Goal: Task Accomplishment & Management: Complete application form

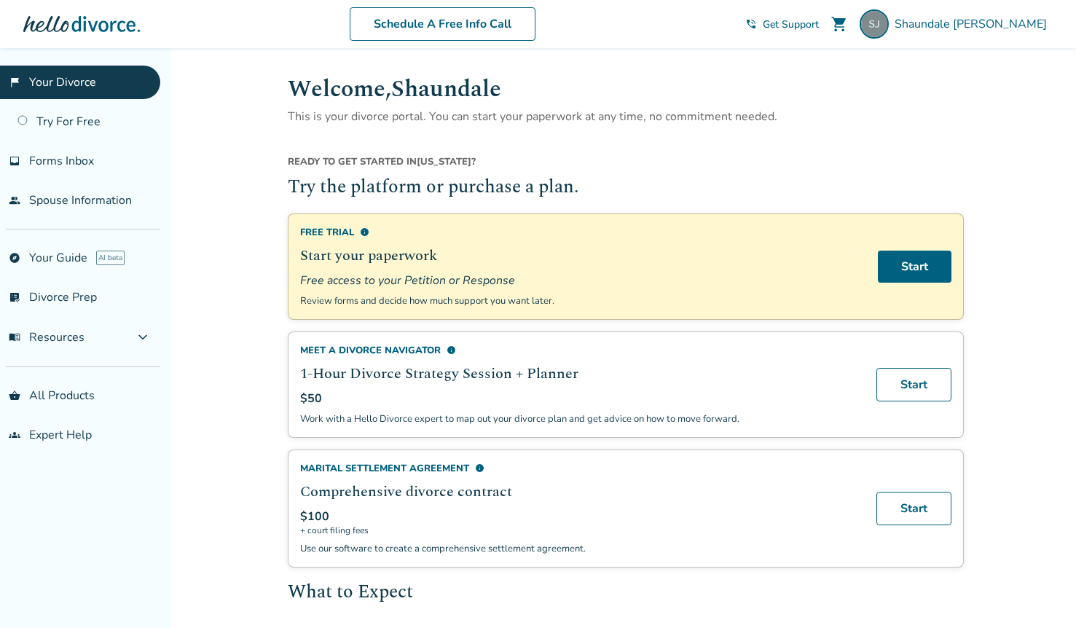
click at [819, 24] on span "Get Support" at bounding box center [791, 24] width 56 height 14
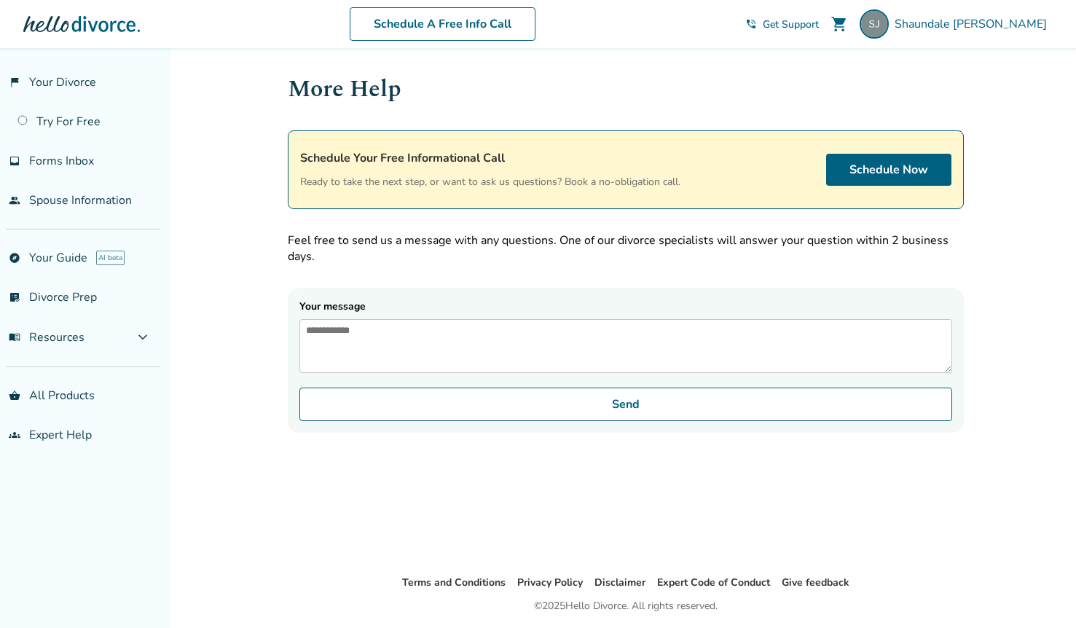
click at [553, 345] on textarea "Your message" at bounding box center [625, 346] width 653 height 54
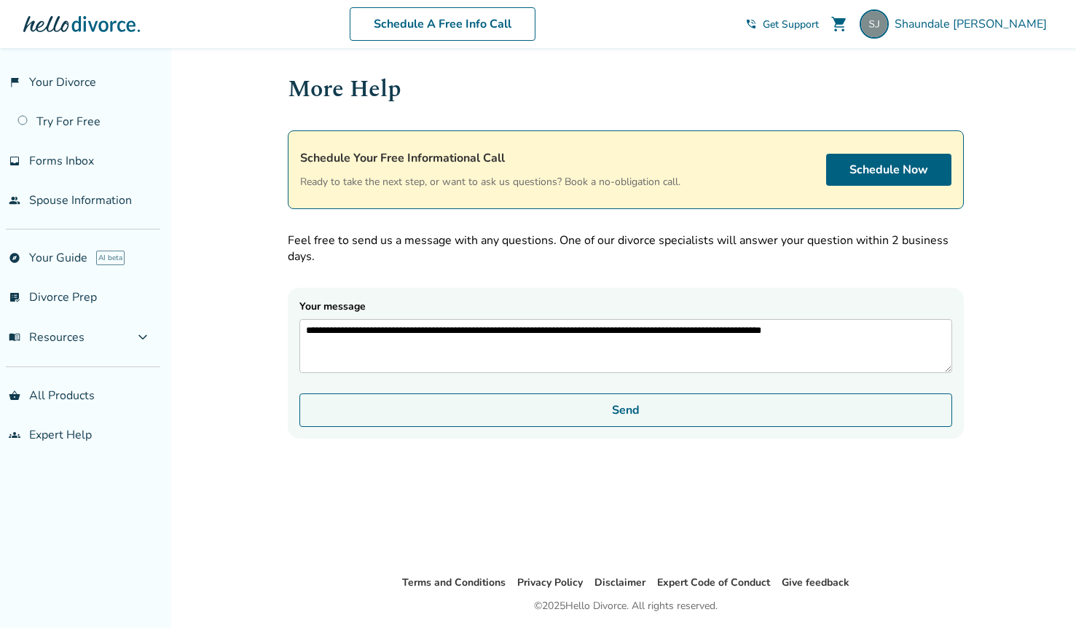
type textarea "**********"
click at [659, 417] on button "Send" at bounding box center [625, 410] width 653 height 34
click at [702, 427] on button "Send" at bounding box center [625, 410] width 653 height 34
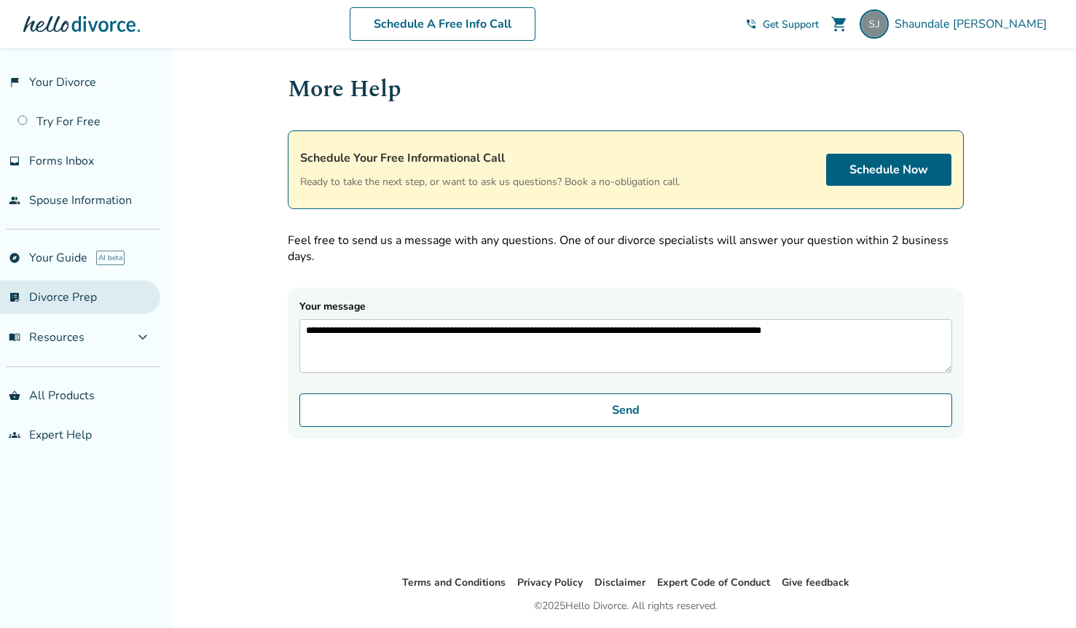
click at [56, 296] on link "list_alt_check Divorce Prep" at bounding box center [80, 298] width 160 height 34
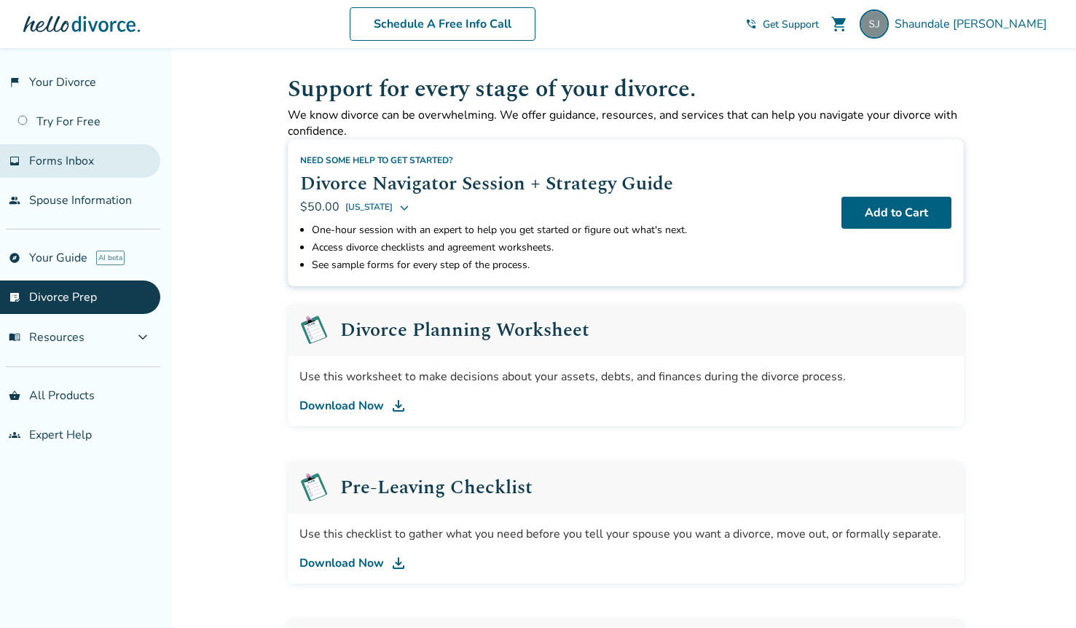
click at [68, 161] on span "Forms Inbox" at bounding box center [61, 161] width 65 height 16
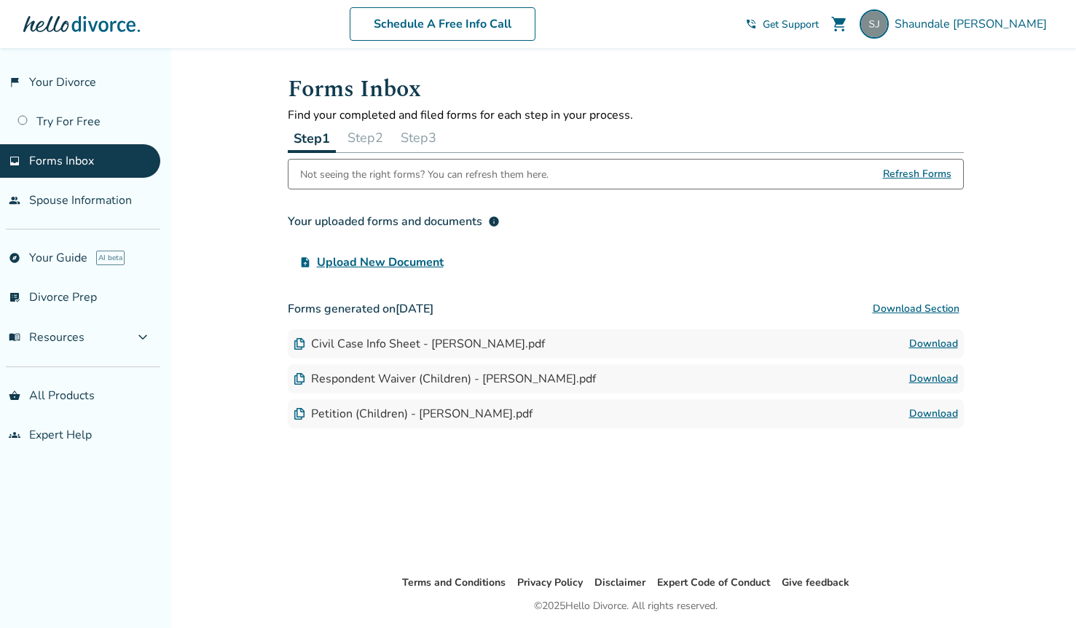
click at [294, 344] on img at bounding box center [300, 344] width 12 height 12
click at [939, 375] on link "Download" at bounding box center [933, 378] width 49 height 17
click at [928, 414] on link "Download" at bounding box center [933, 413] width 49 height 17
click at [428, 262] on span "Upload New Document" at bounding box center [380, 262] width 127 height 17
click at [0, 0] on input "upload_file Upload New Document" at bounding box center [0, 0] width 0 height 0
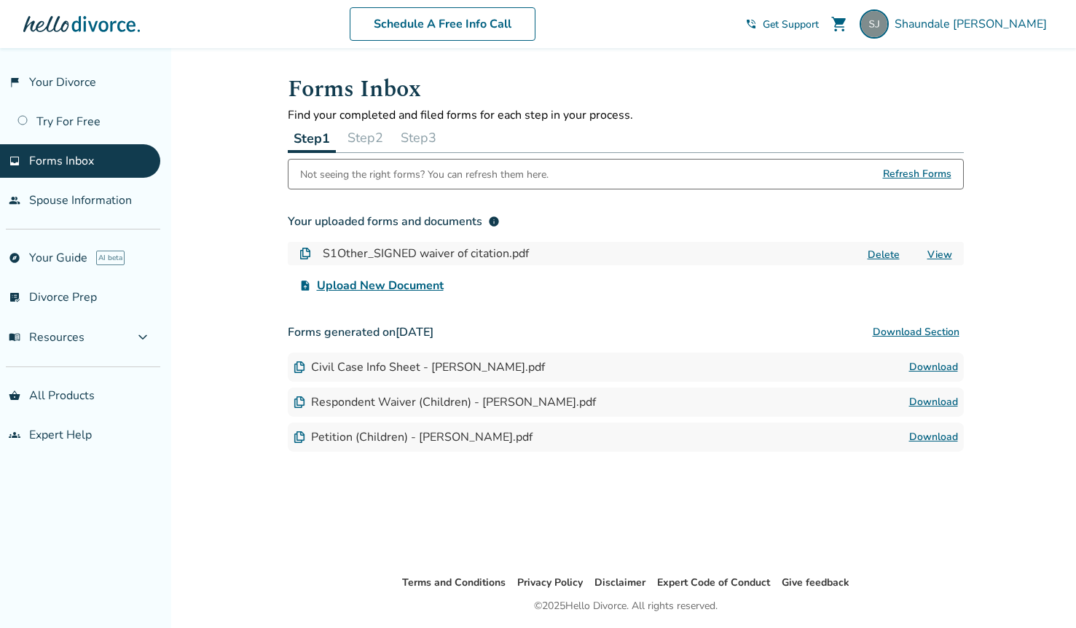
click at [398, 282] on span "Upload New Document" at bounding box center [380, 285] width 127 height 17
click at [0, 0] on input "upload_file Upload New Document" at bounding box center [0, 0] width 0 height 0
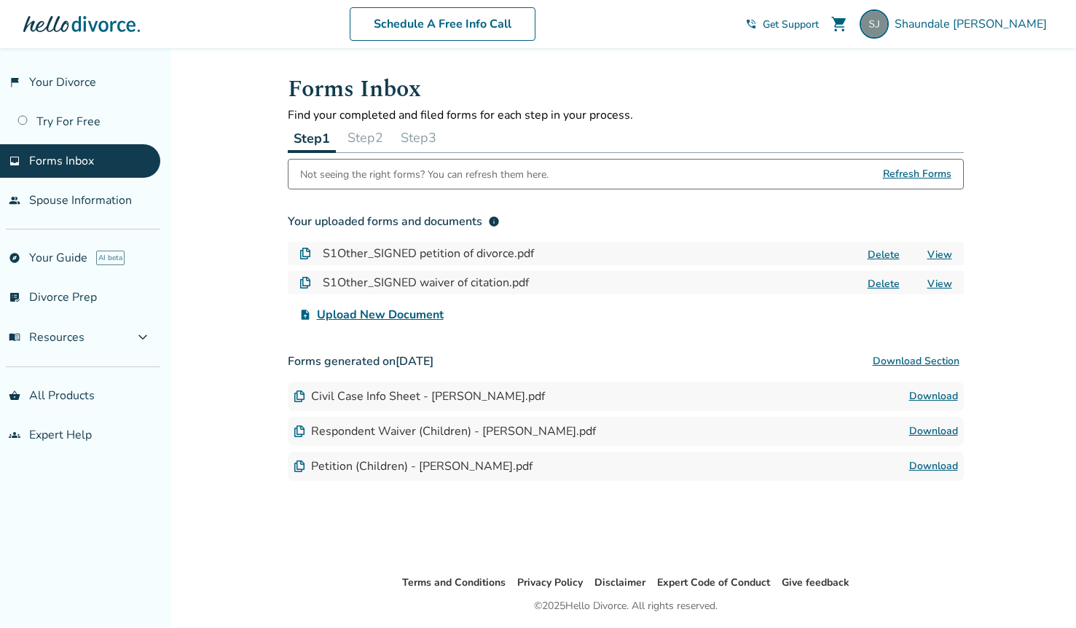
click at [936, 280] on link "View" at bounding box center [940, 284] width 25 height 14
click at [937, 254] on link "View" at bounding box center [940, 255] width 25 height 14
click at [888, 283] on button "Delete" at bounding box center [884, 283] width 41 height 15
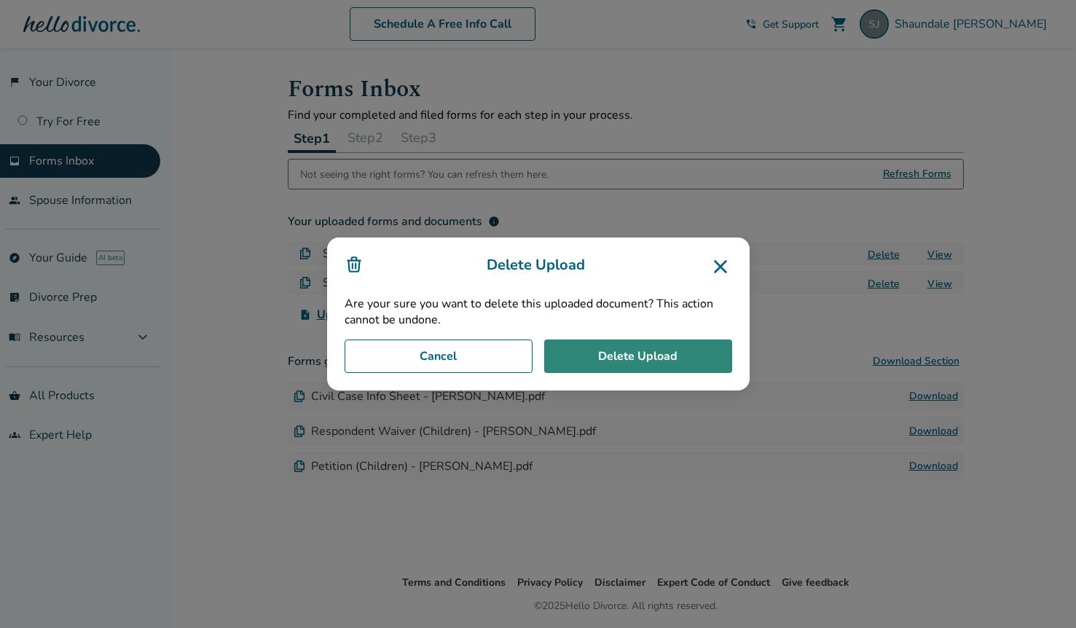
click at [618, 356] on button "Delete Upload" at bounding box center [638, 357] width 188 height 34
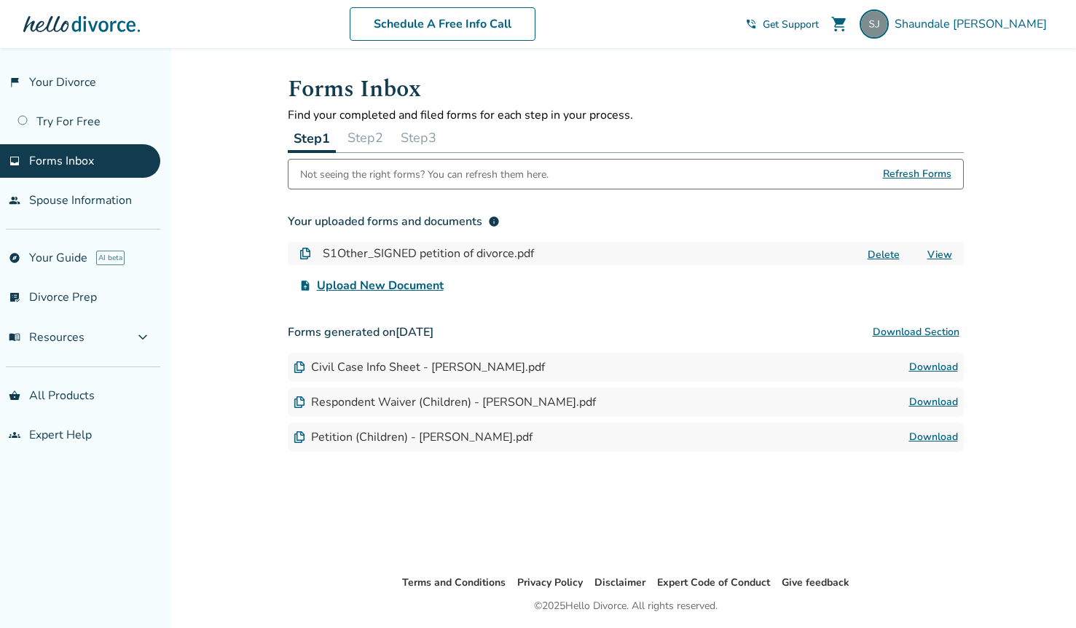
click at [878, 257] on button "Delete" at bounding box center [884, 254] width 41 height 15
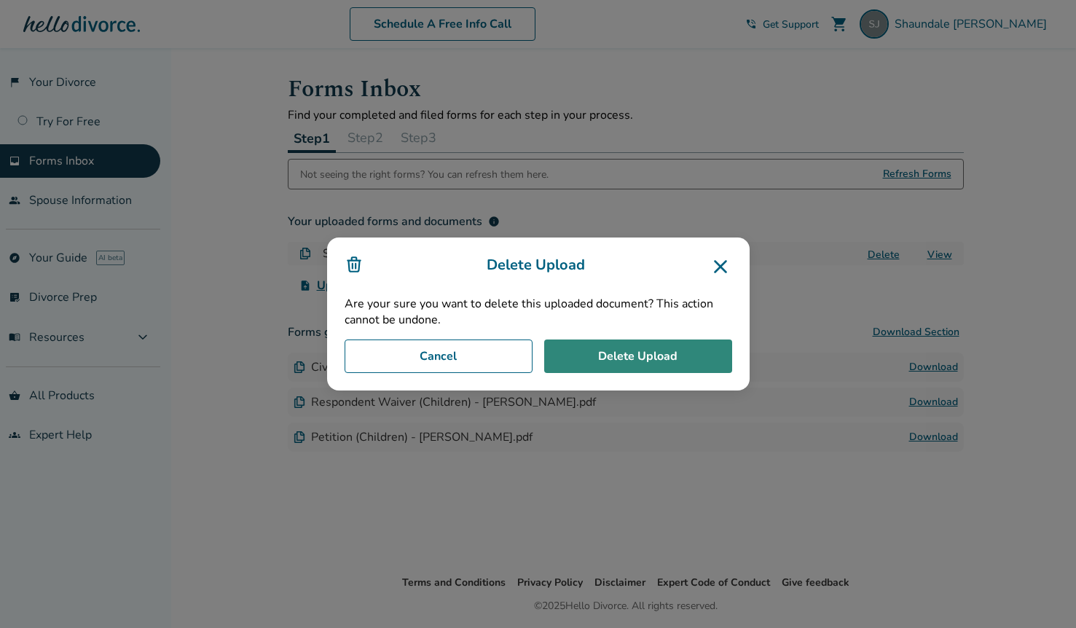
click at [653, 352] on button "Delete Upload" at bounding box center [638, 357] width 188 height 34
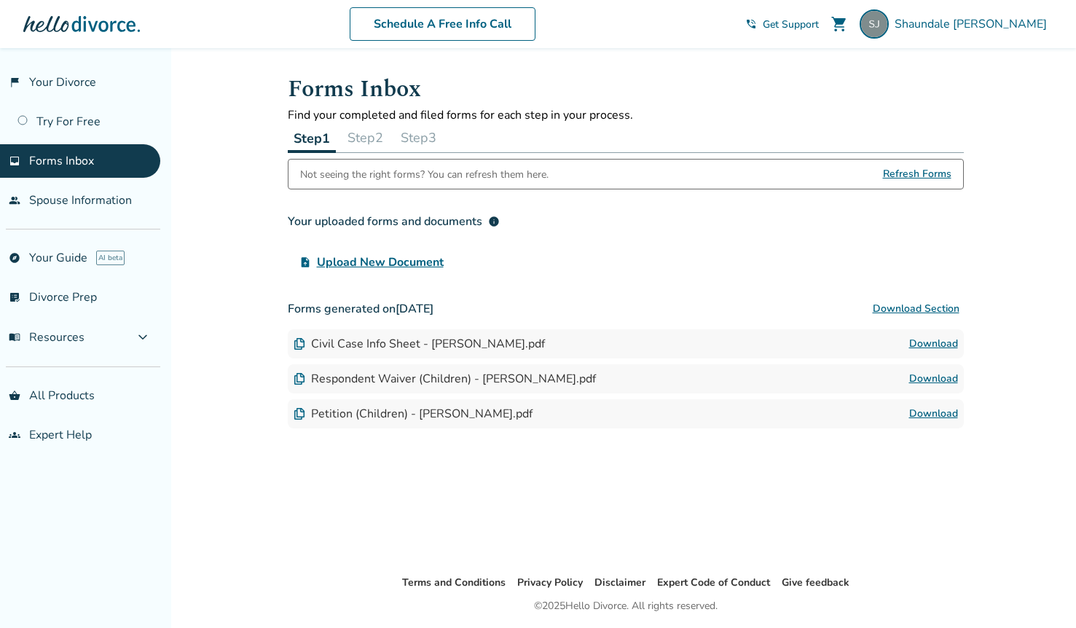
click at [933, 412] on link "Download" at bounding box center [933, 413] width 49 height 17
click at [377, 136] on button "Step 2" at bounding box center [365, 137] width 47 height 29
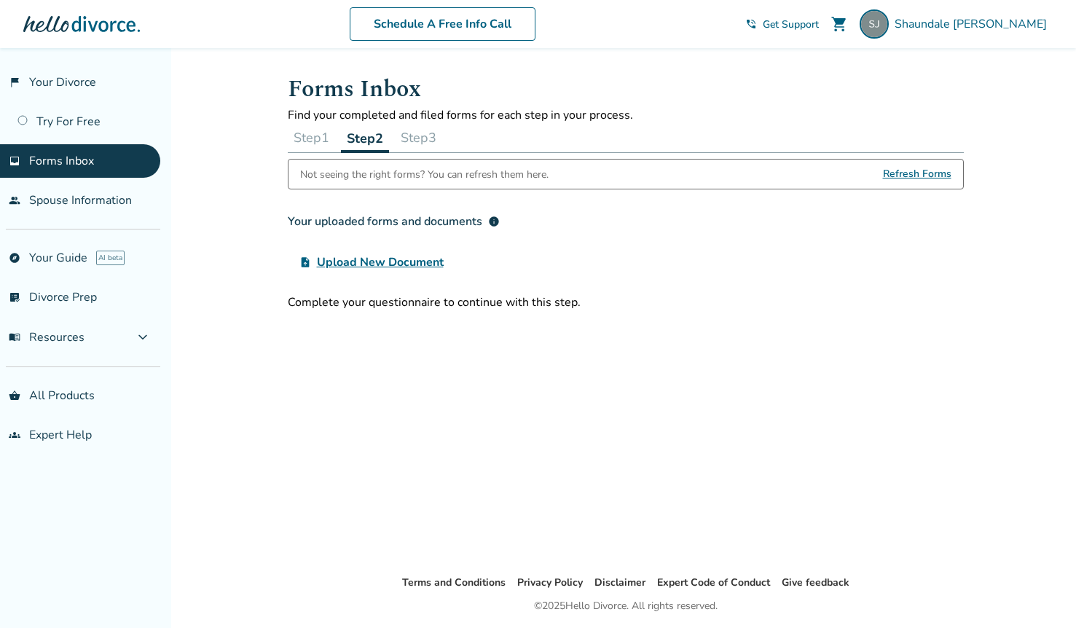
click at [429, 144] on button "Step 3" at bounding box center [418, 137] width 47 height 29
click at [321, 134] on button "Step 1" at bounding box center [311, 137] width 47 height 29
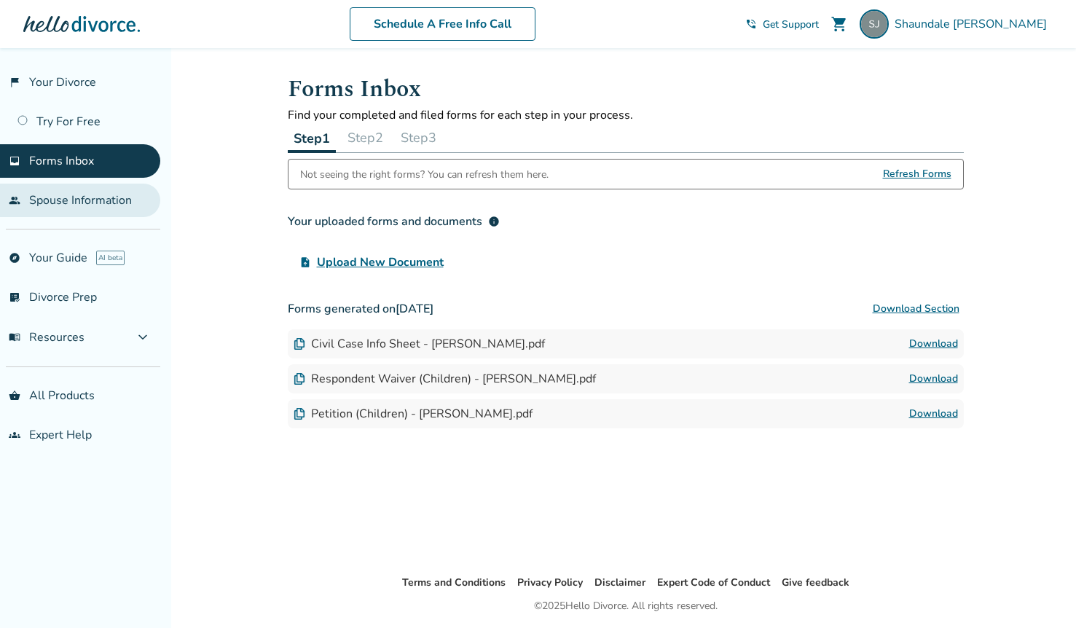
click at [90, 193] on link "people Spouse Information" at bounding box center [80, 201] width 160 height 34
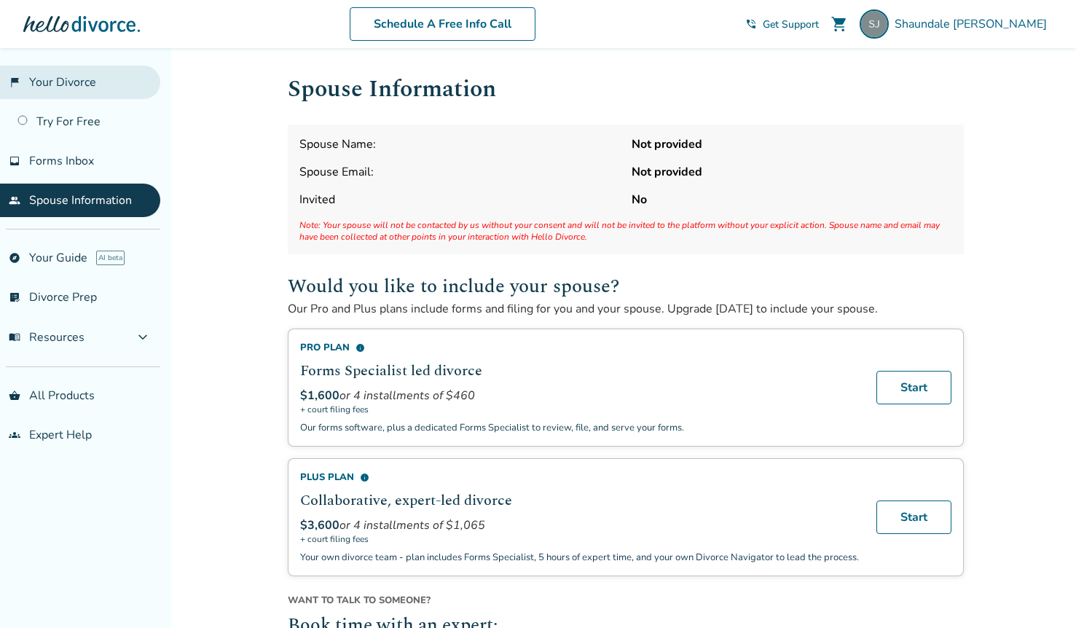
click at [63, 79] on link "flag_2 Your Divorce" at bounding box center [80, 83] width 160 height 34
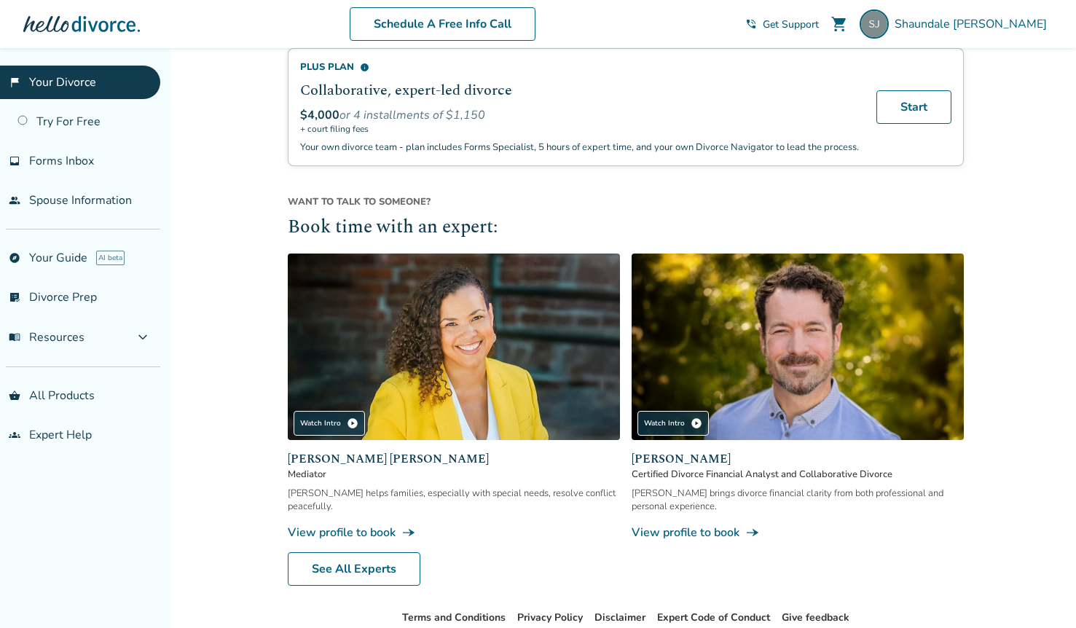
scroll to position [1199, 0]
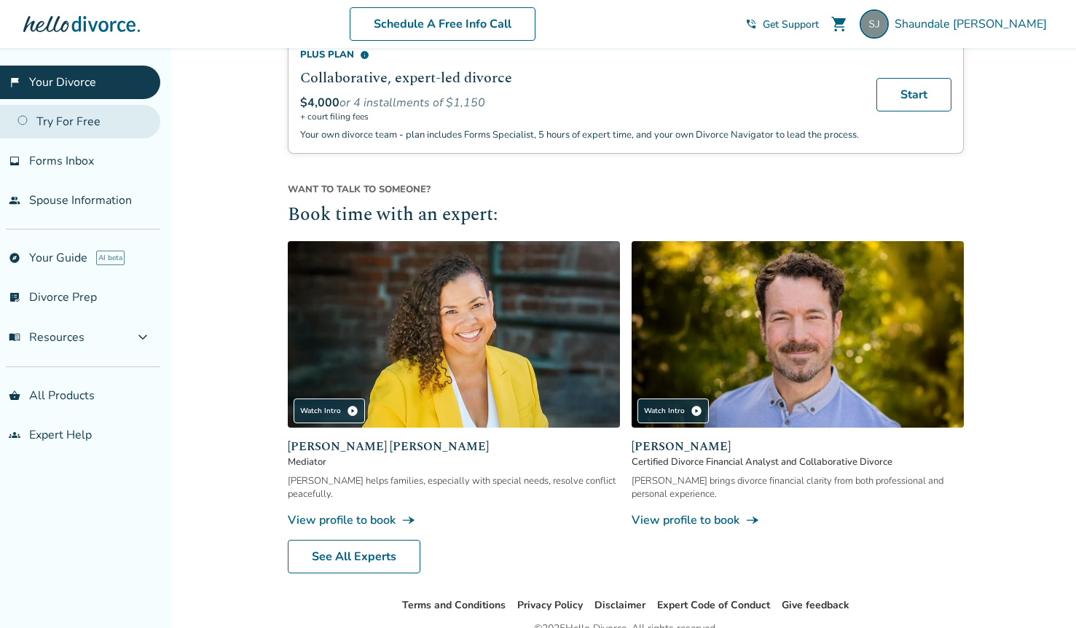
click at [84, 119] on link "Try For Free" at bounding box center [80, 122] width 160 height 34
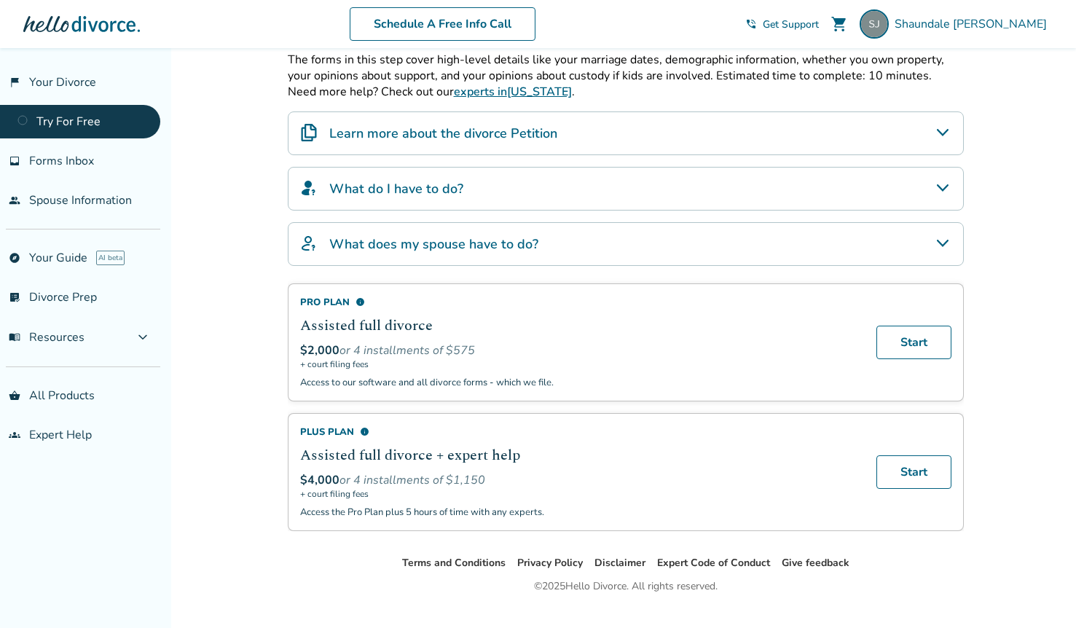
scroll to position [301, 0]
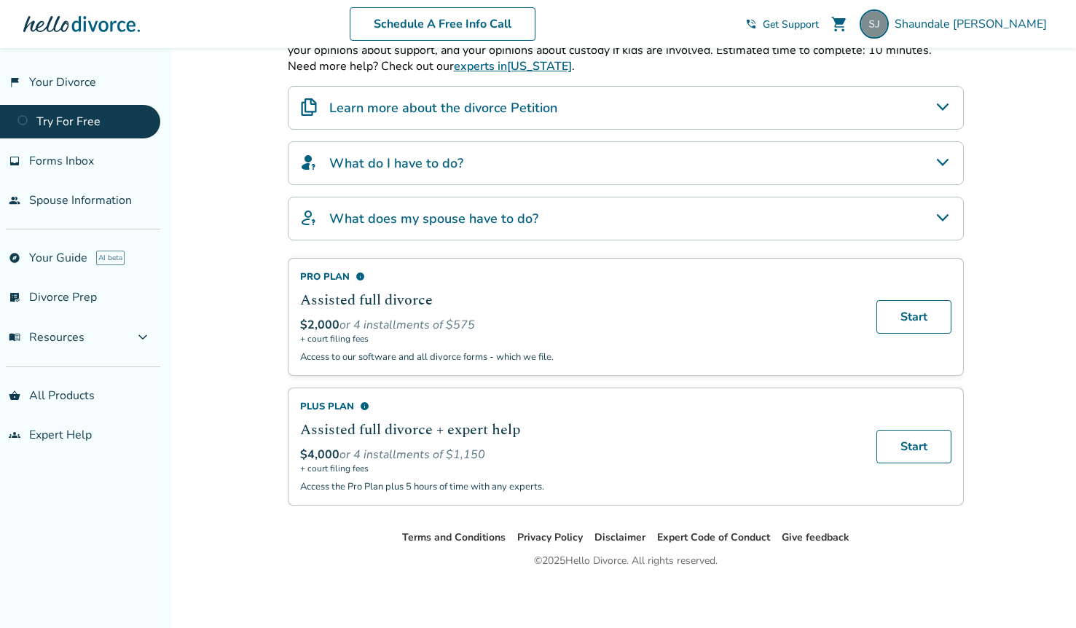
click at [471, 477] on div "Plus Plan info Assisted full divorce + expert help $4,000 or 4 installments of …" at bounding box center [579, 446] width 559 height 93
click at [61, 288] on link "list_alt_check Divorce Prep" at bounding box center [80, 298] width 160 height 34
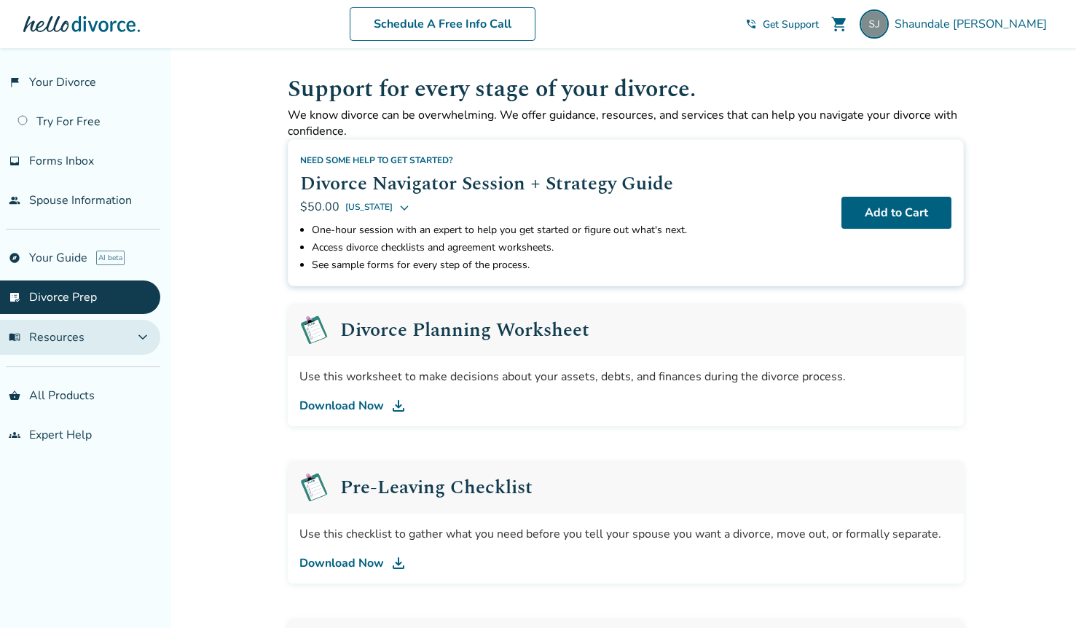
click at [57, 336] on span "menu_book Resources" at bounding box center [47, 337] width 76 height 16
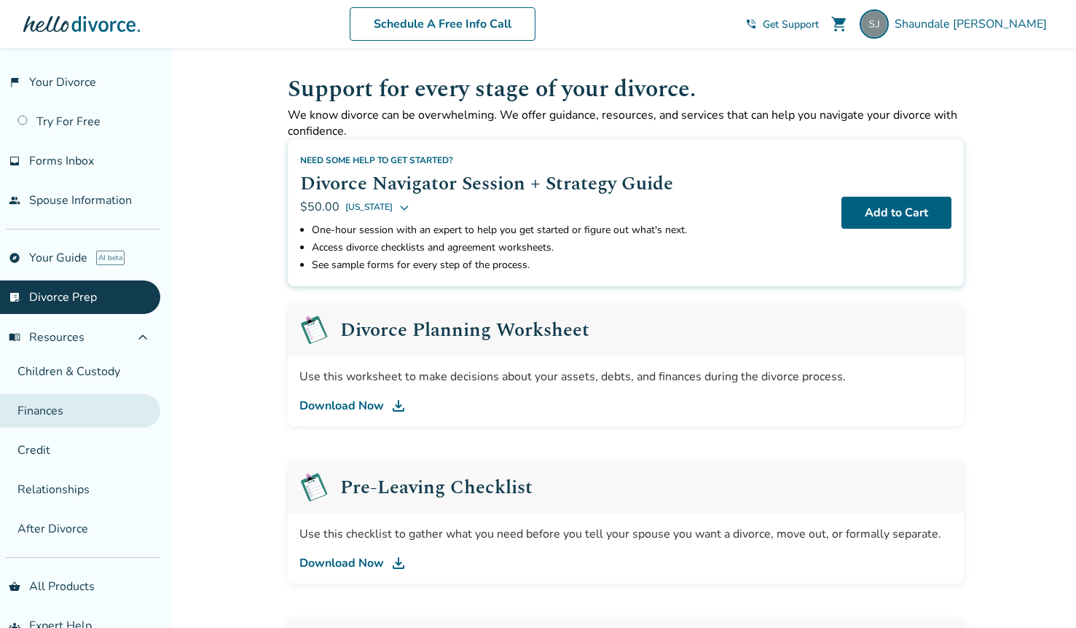
click at [50, 400] on link "Finances" at bounding box center [80, 411] width 160 height 34
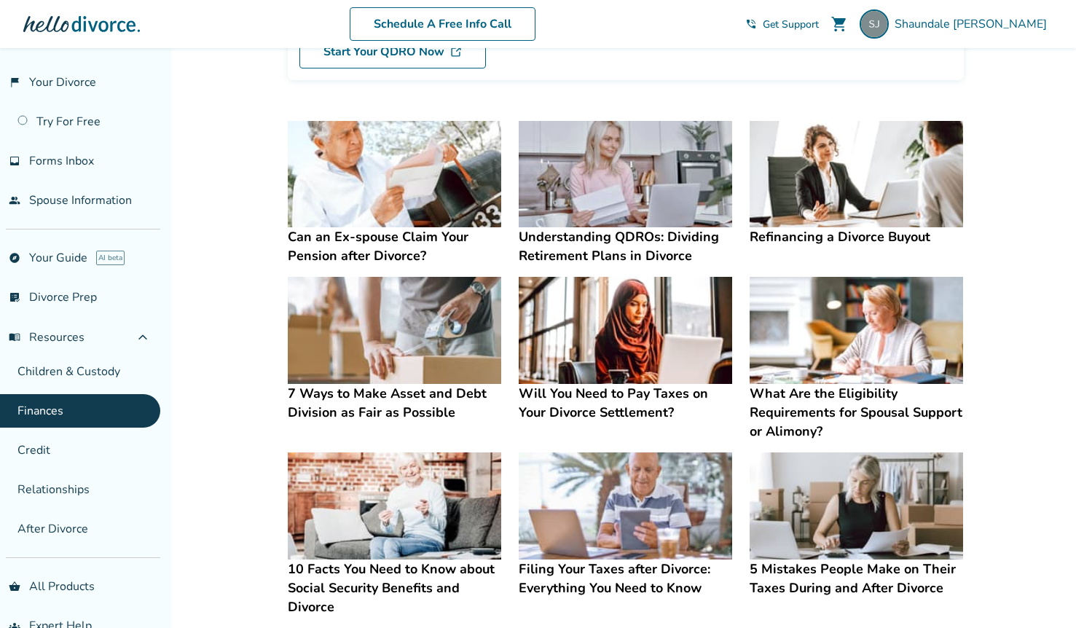
scroll to position [238, 0]
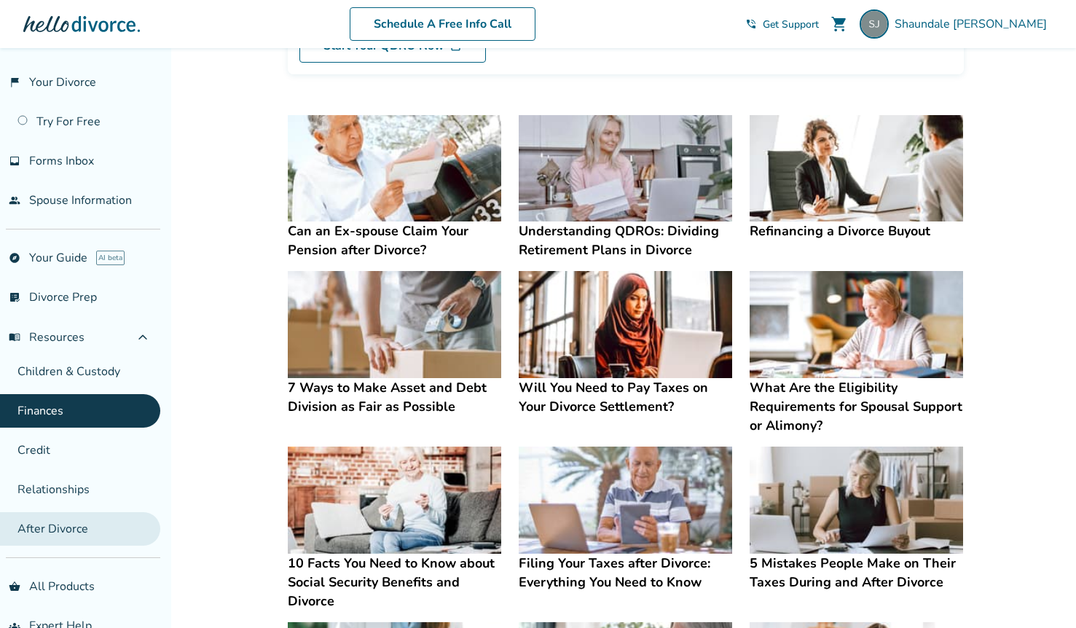
click at [44, 519] on link "After Divorce" at bounding box center [80, 529] width 160 height 34
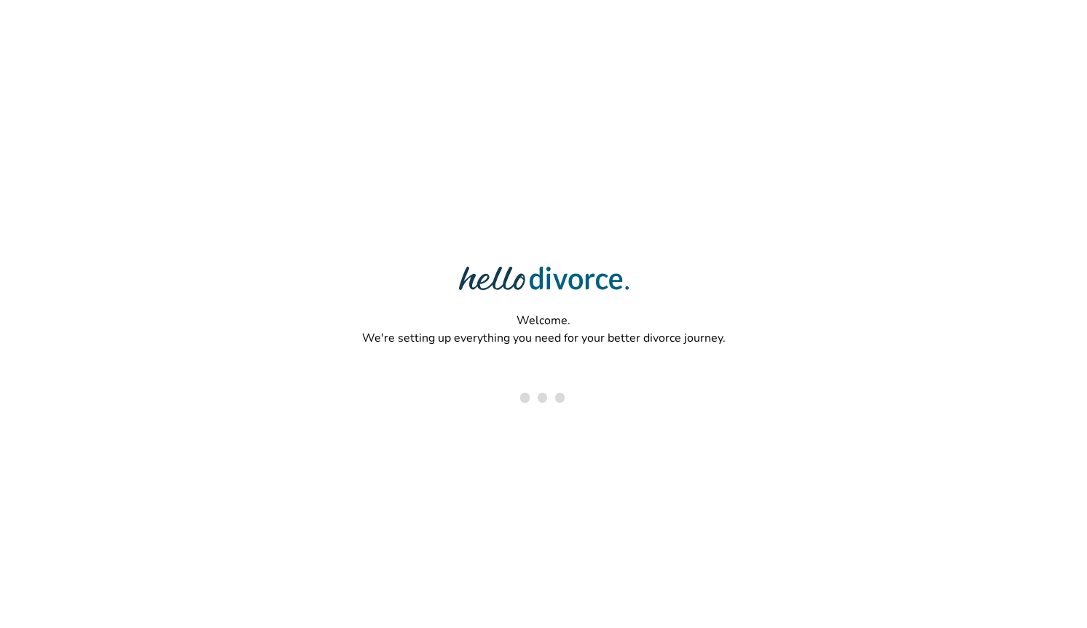
click at [938, 120] on div "Welcome. We're setting up everything you need for your better divorce journey." at bounding box center [543, 266] width 1087 height 533
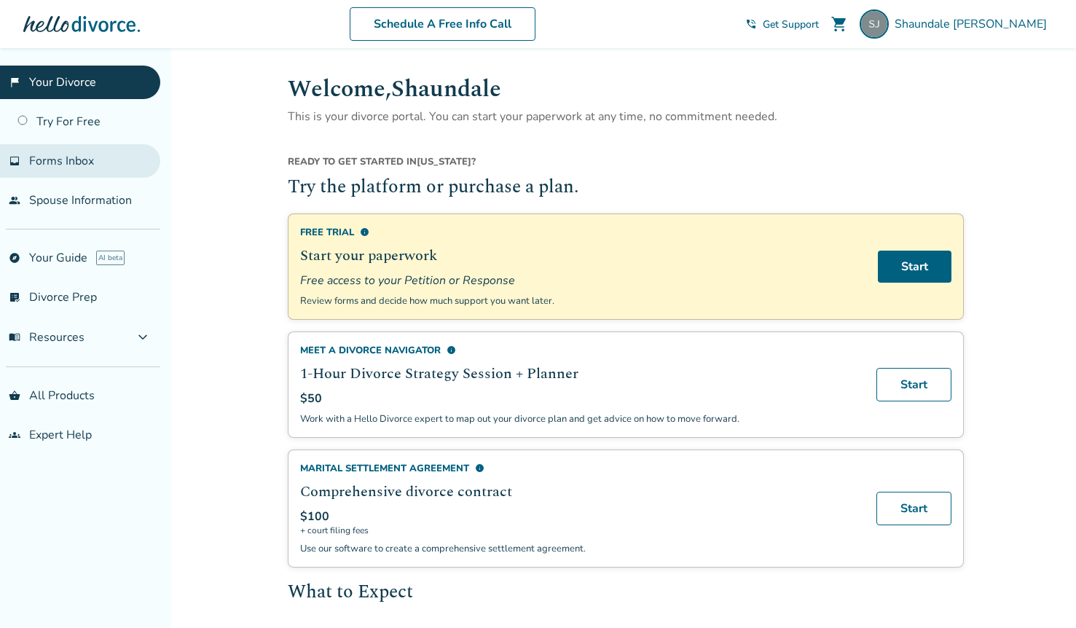
click at [82, 157] on span "Forms Inbox" at bounding box center [61, 161] width 65 height 16
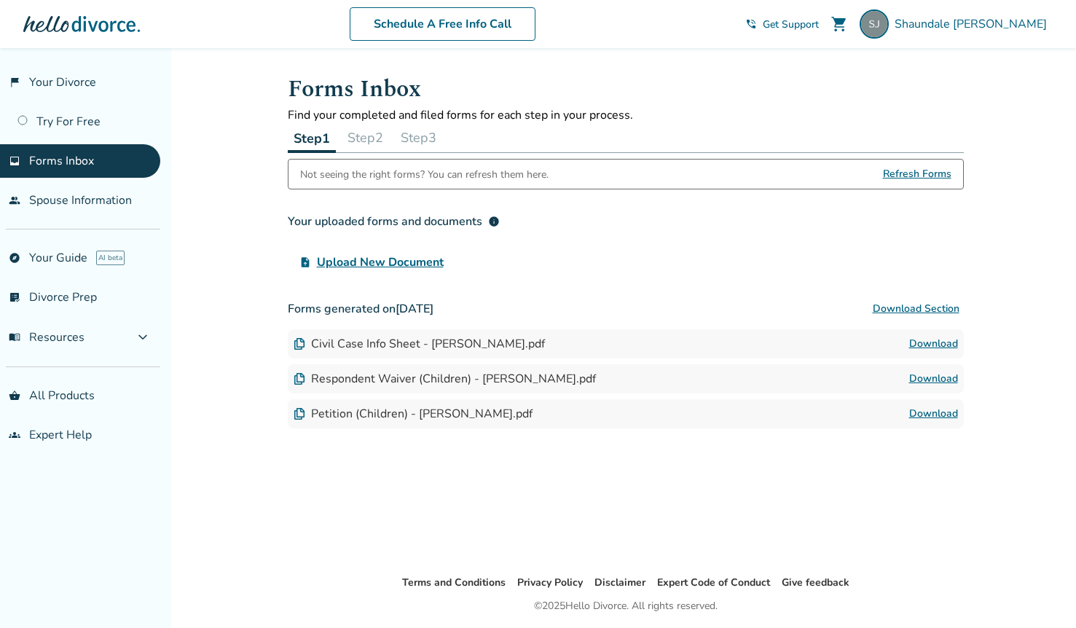
click at [942, 171] on span "Refresh Forms" at bounding box center [917, 174] width 68 height 29
click at [936, 380] on link "Download" at bounding box center [933, 378] width 49 height 17
click at [929, 411] on link "Download" at bounding box center [933, 413] width 49 height 17
click at [921, 409] on link "Download" at bounding box center [933, 413] width 49 height 17
click at [926, 340] on link "Download" at bounding box center [933, 343] width 49 height 17
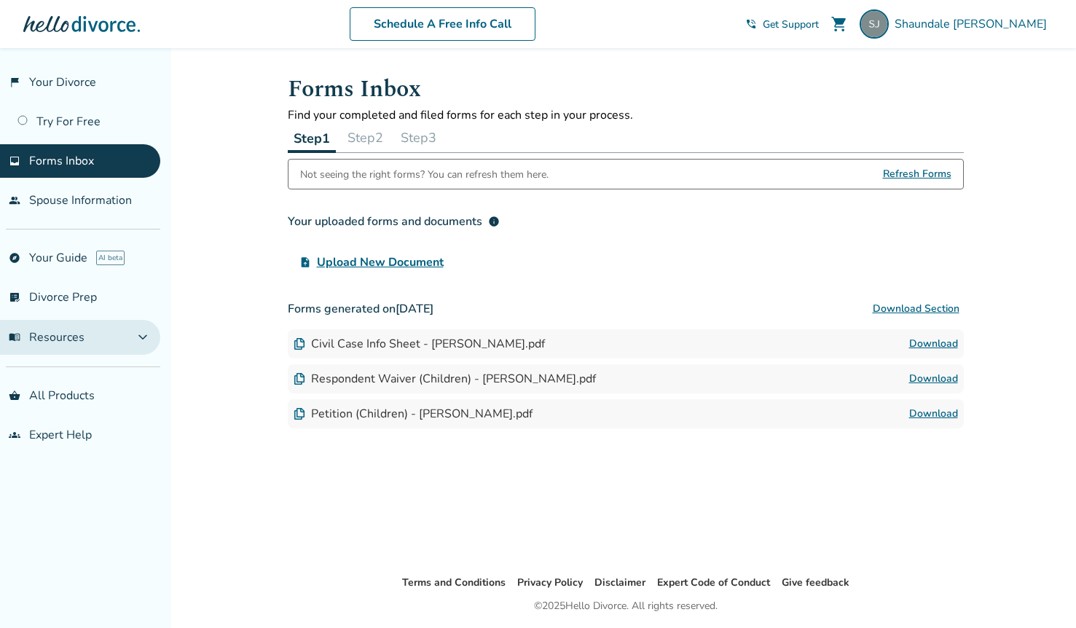
click at [141, 338] on span "expand_more" at bounding box center [142, 337] width 17 height 17
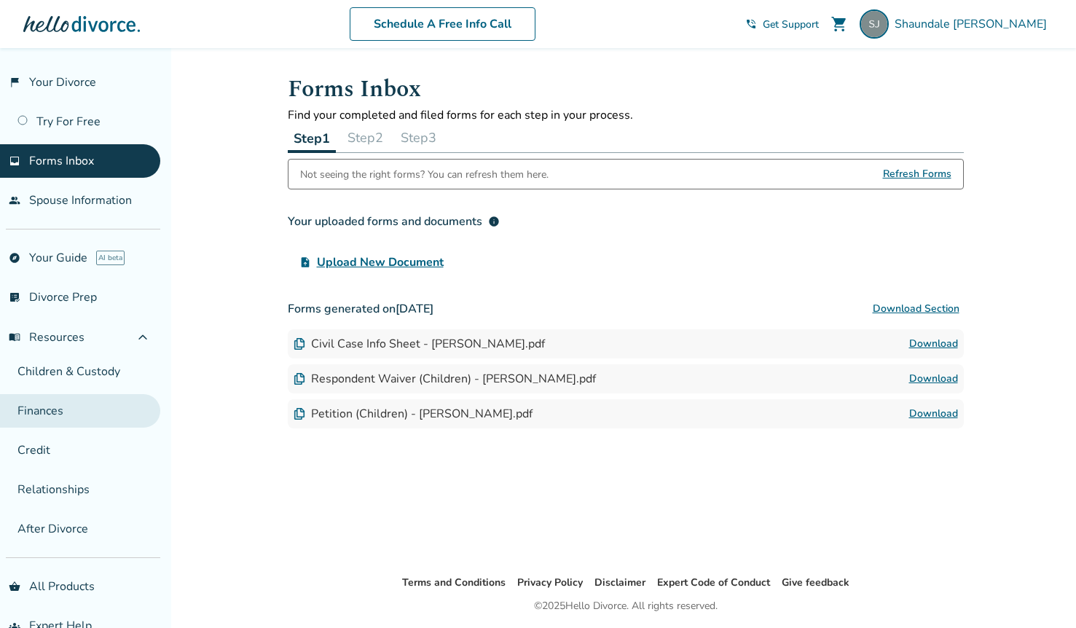
click at [64, 404] on link "Finances" at bounding box center [80, 411] width 160 height 34
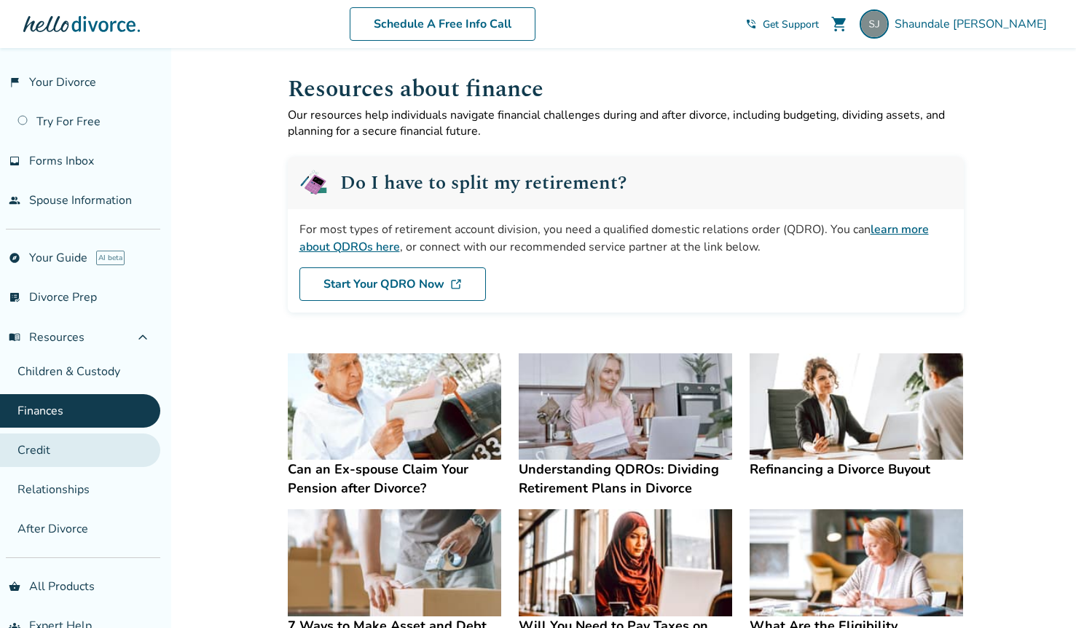
click at [103, 445] on link "Credit" at bounding box center [80, 451] width 160 height 34
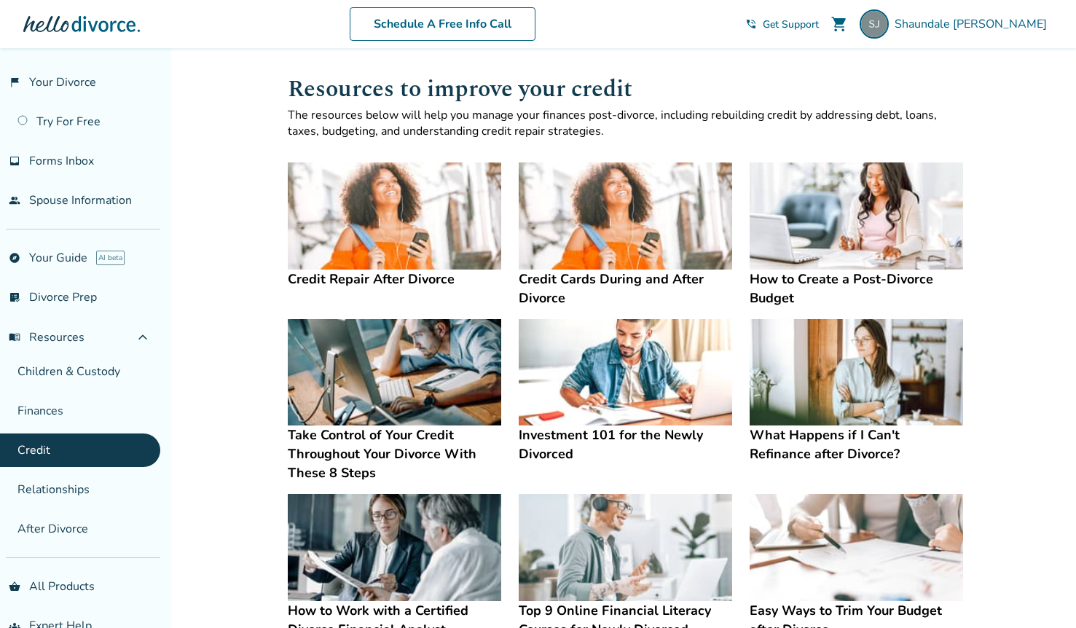
scroll to position [27, 0]
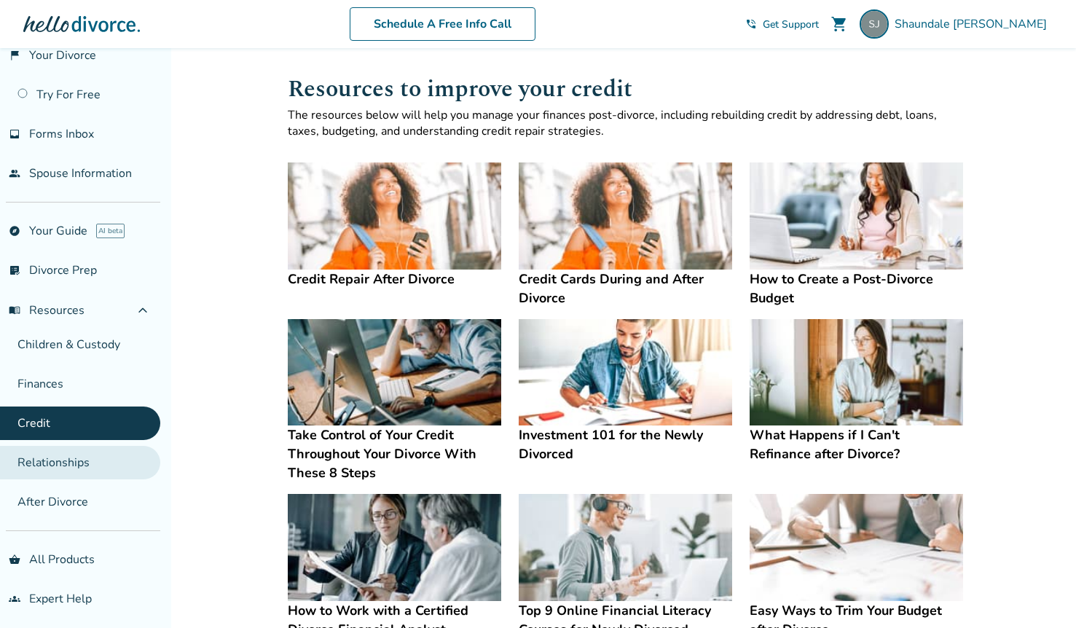
click at [87, 455] on link "Relationships" at bounding box center [80, 463] width 160 height 34
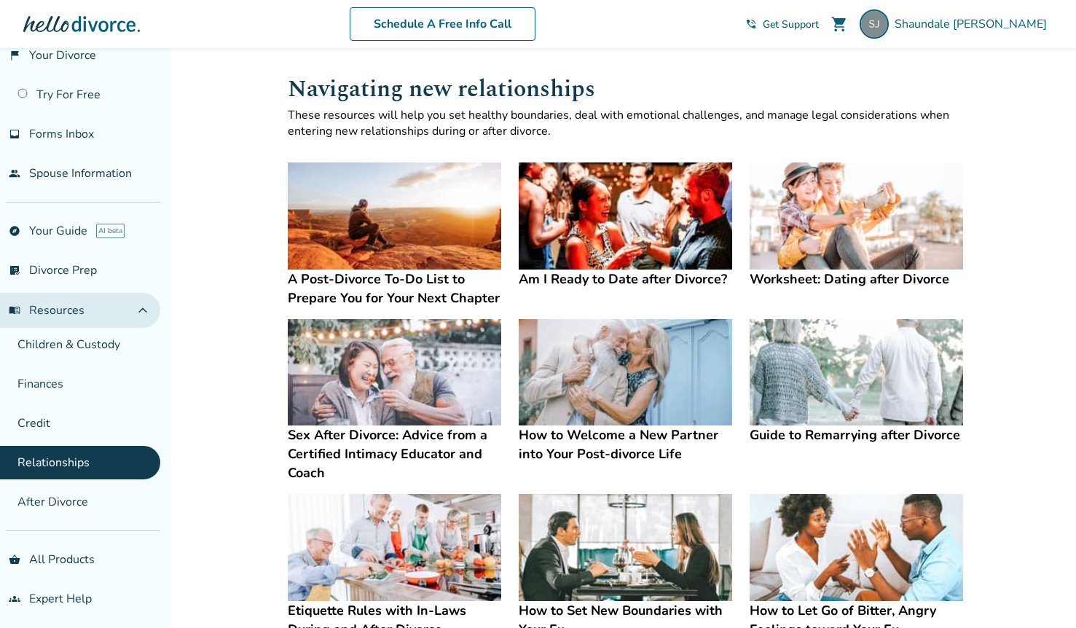
click at [139, 311] on span "expand_less" at bounding box center [142, 310] width 17 height 17
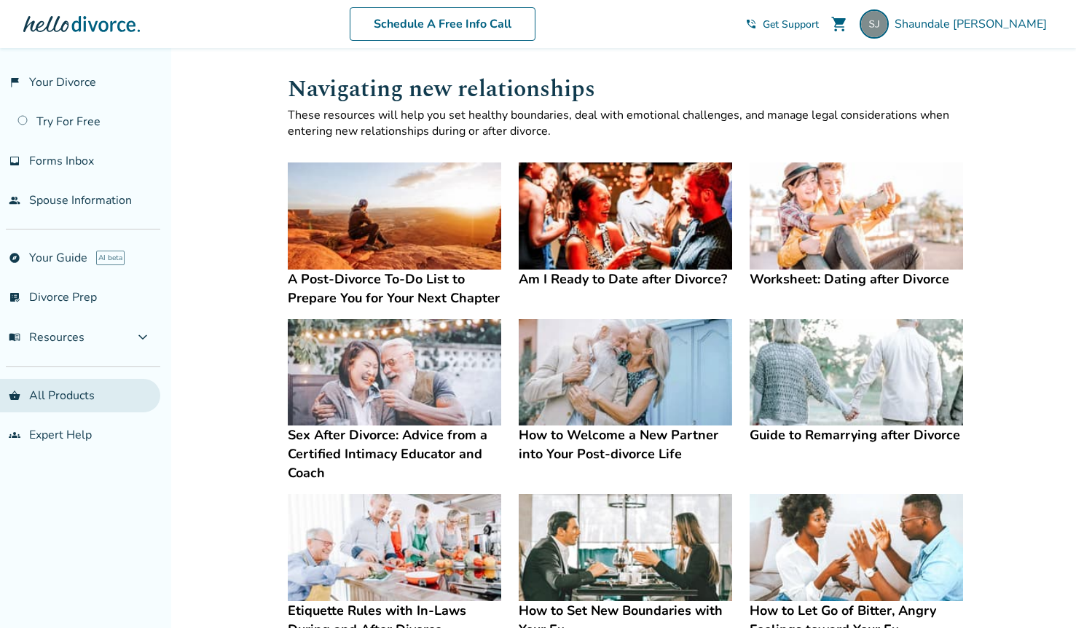
click at [79, 385] on link "shopping_basket All Products" at bounding box center [80, 396] width 160 height 34
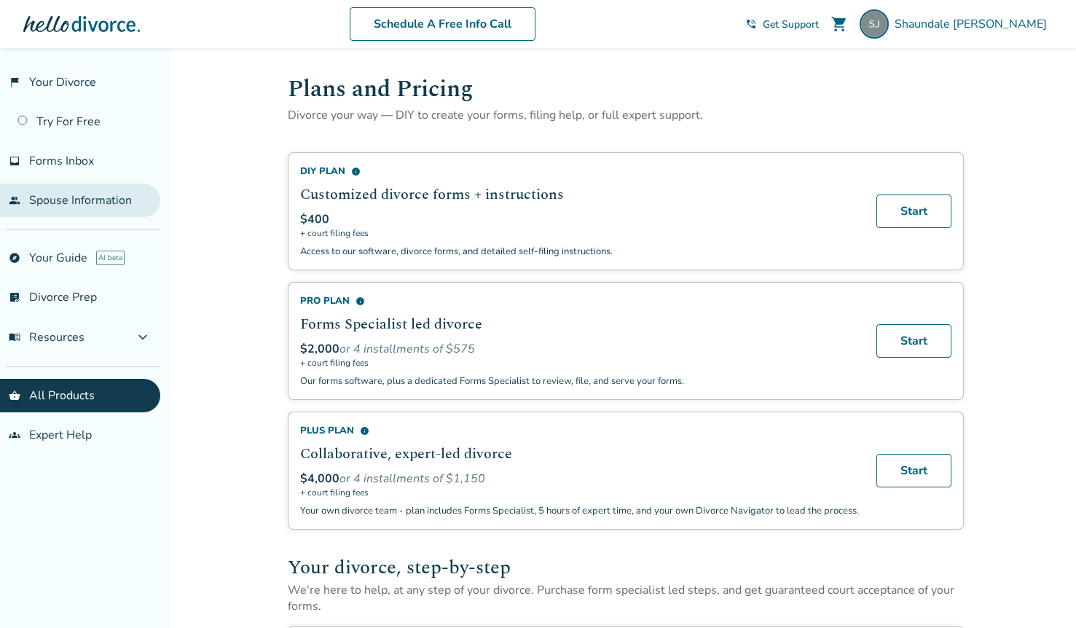
click at [85, 197] on link "people Spouse Information" at bounding box center [80, 201] width 160 height 34
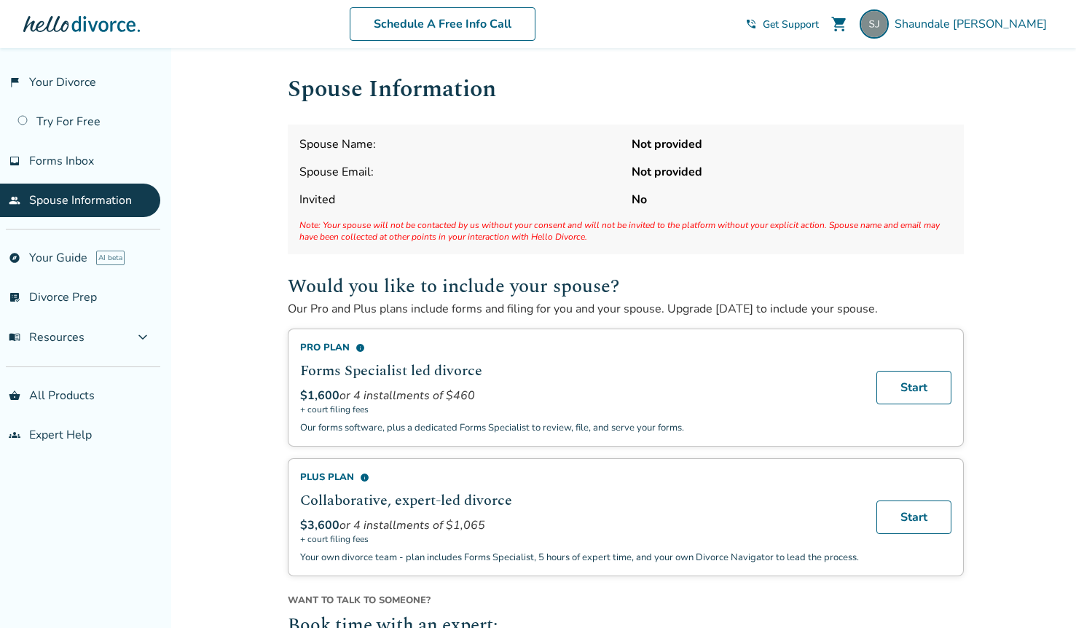
click at [675, 141] on strong "Not provided" at bounding box center [792, 144] width 321 height 16
click at [989, 24] on span "Shaundale Johnson" at bounding box center [974, 24] width 158 height 16
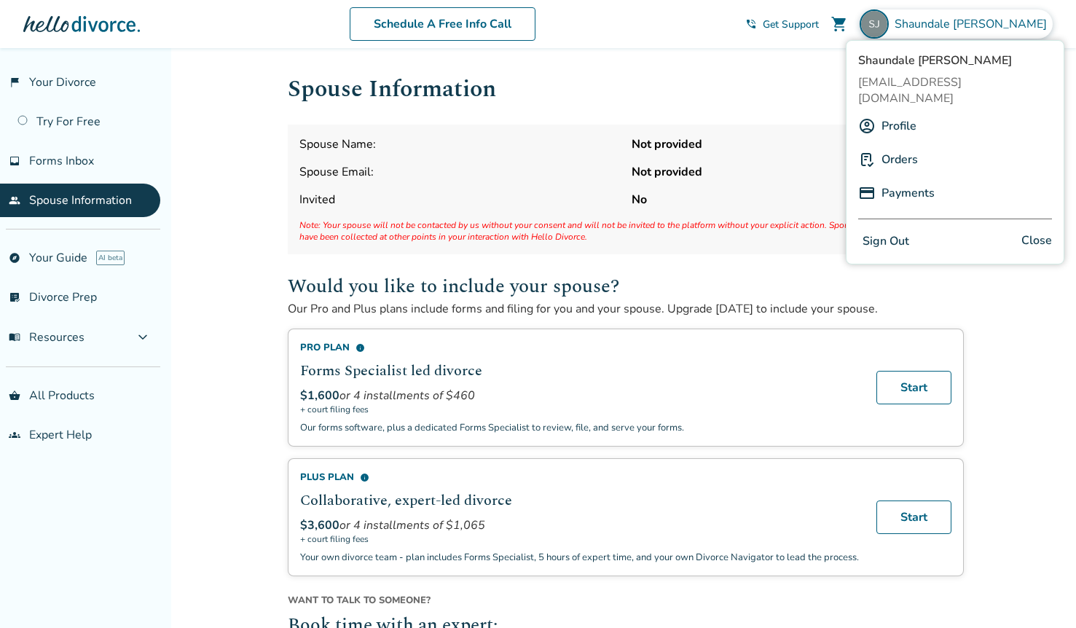
click at [909, 112] on link "Profile" at bounding box center [899, 126] width 35 height 28
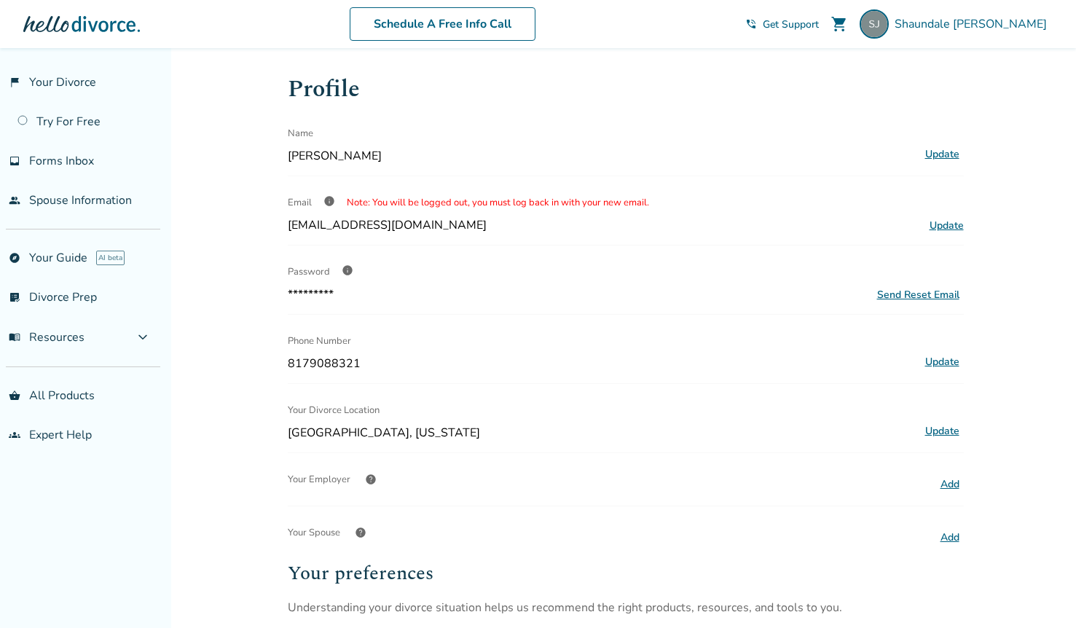
click at [955, 533] on button "Add" at bounding box center [950, 537] width 28 height 19
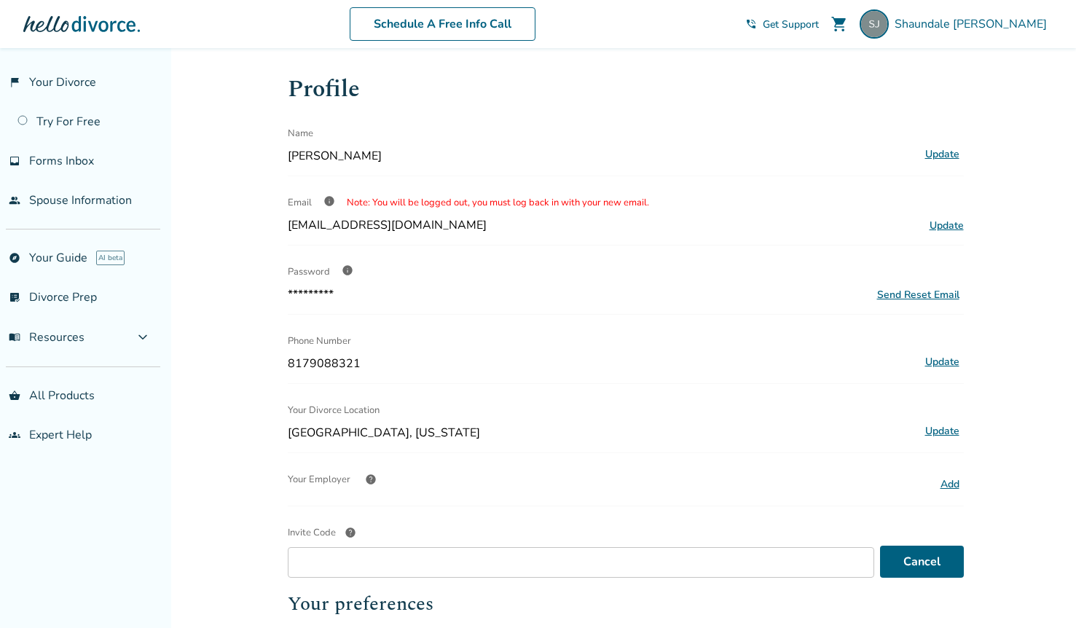
click at [20, 504] on div "flag_2 Your Divorce Try For Free inbox Forms Inbox people Spouse Information ex…" at bounding box center [85, 338] width 171 height 580
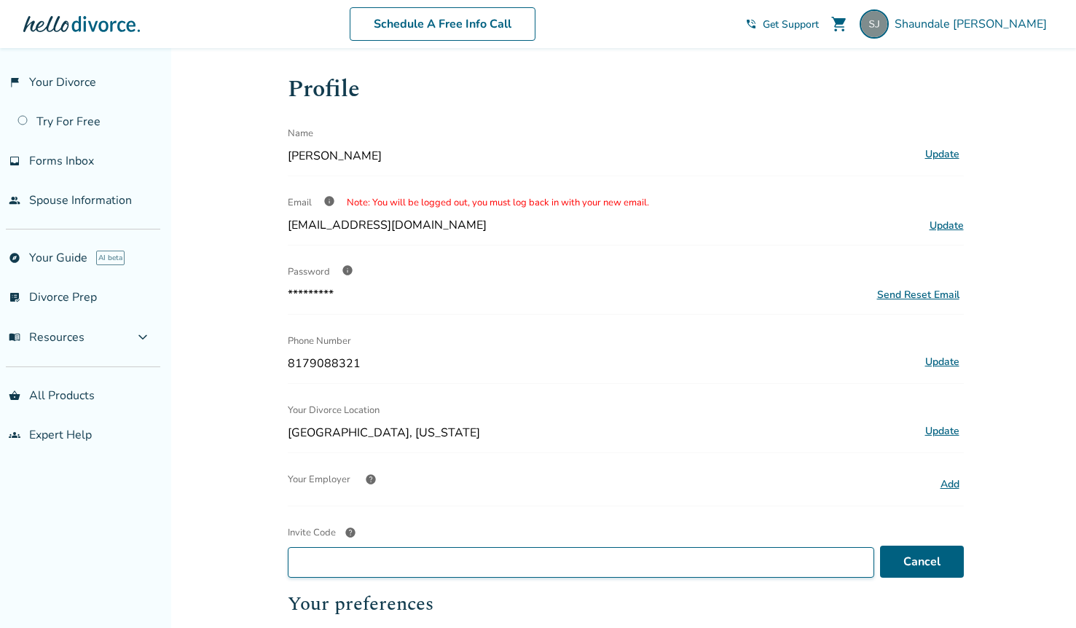
click at [325, 555] on input "Invite Code help" at bounding box center [581, 562] width 587 height 31
paste input "**********"
type input "**********"
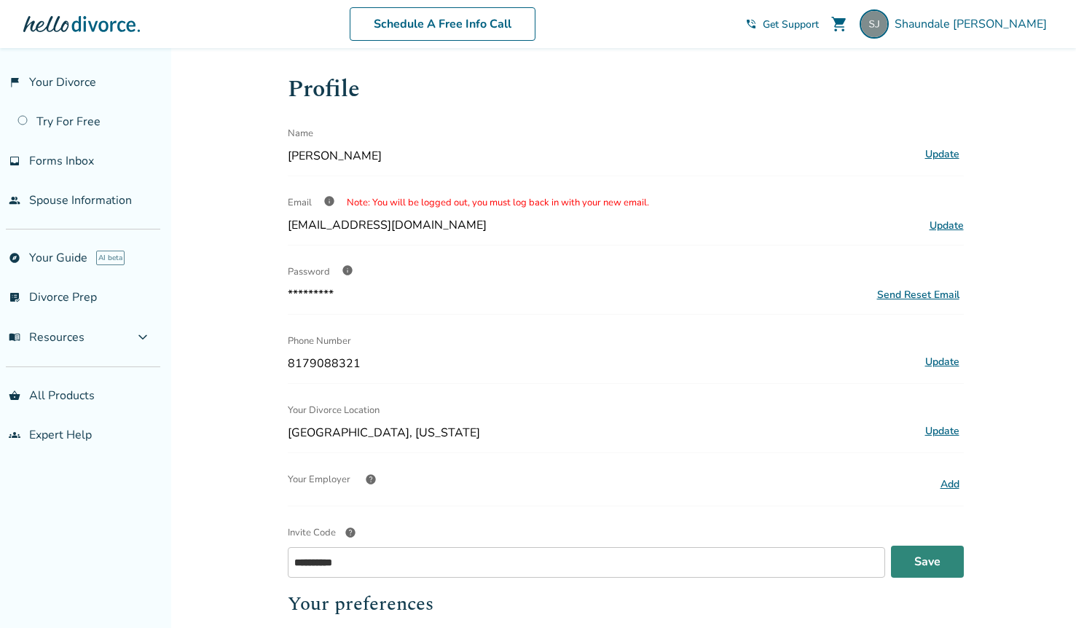
click at [932, 555] on button "Save" at bounding box center [927, 562] width 73 height 32
click at [18, 502] on div "flag_2 Your Divorce Try For Free inbox Forms Inbox people Spouse Information ex…" at bounding box center [85, 338] width 171 height 580
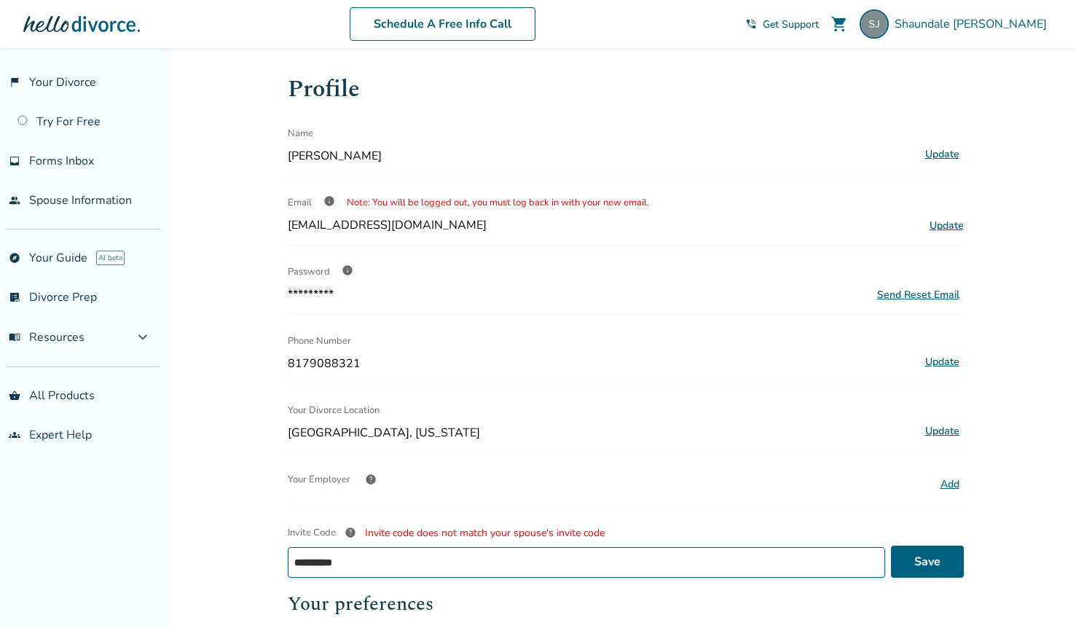
drag, startPoint x: 374, startPoint y: 565, endPoint x: 251, endPoint y: 539, distance: 125.4
click at [254, 548] on div "**********" at bounding box center [538, 517] width 1076 height 939
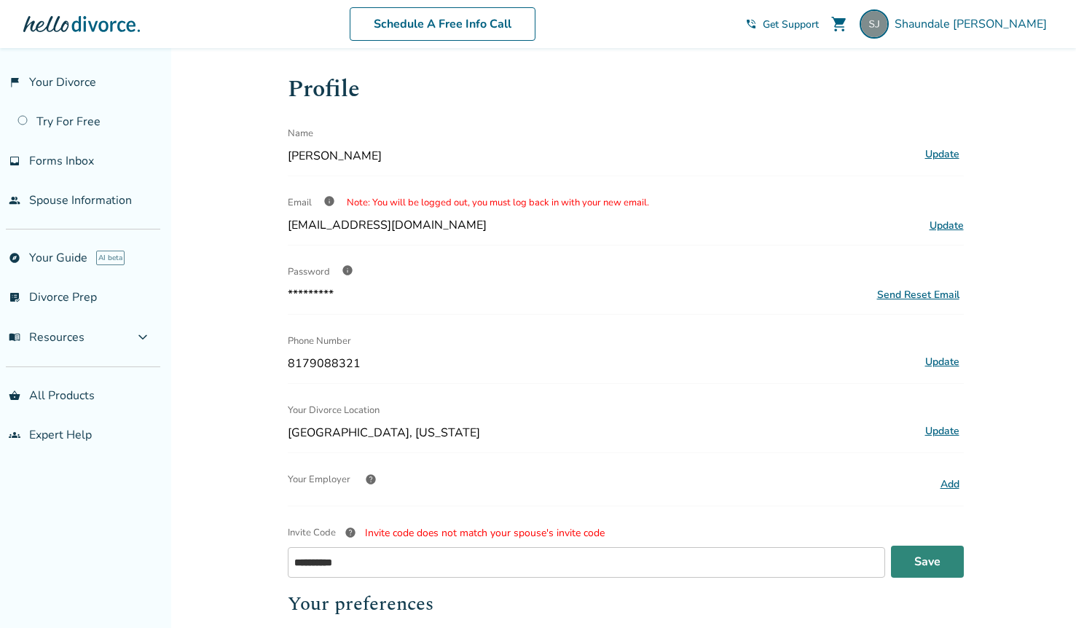
click at [922, 556] on button "Save" at bounding box center [927, 562] width 73 height 32
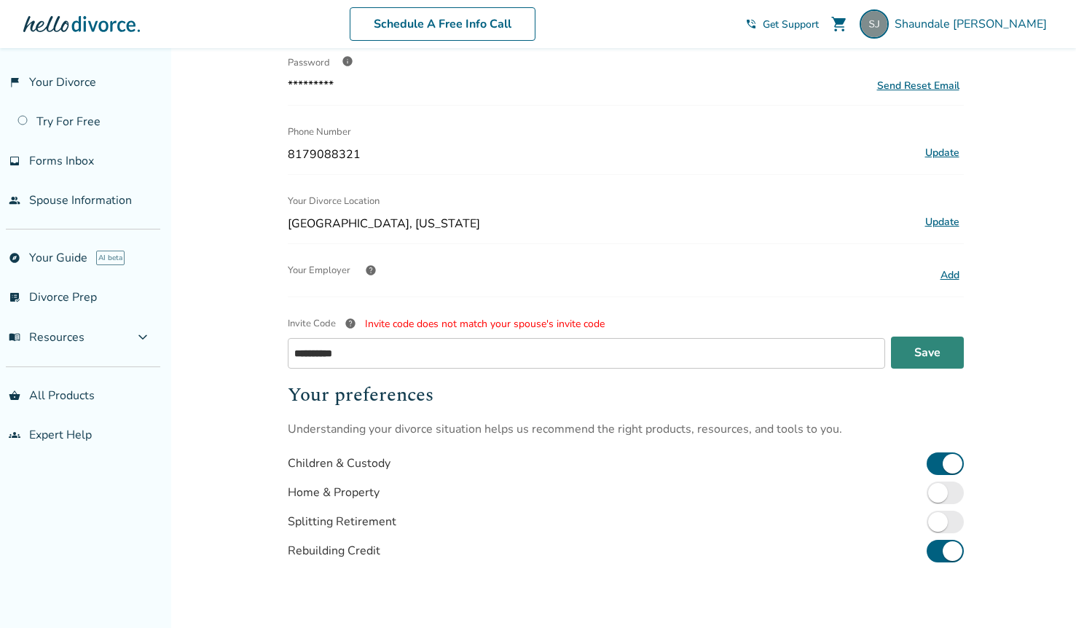
scroll to position [212, 0]
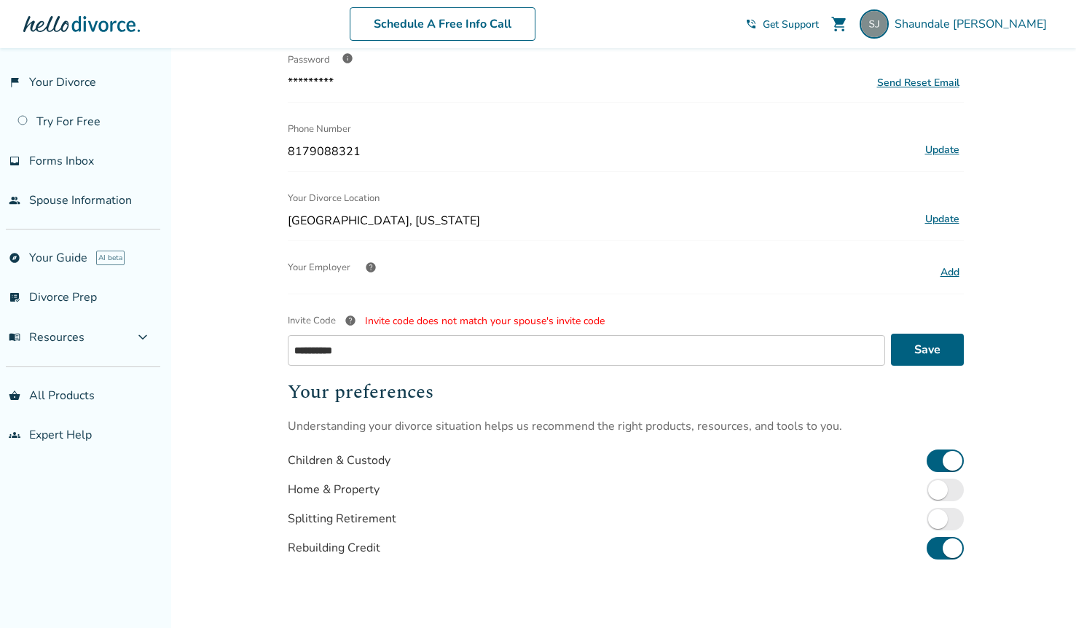
click at [351, 319] on span "help" at bounding box center [351, 321] width 12 height 12
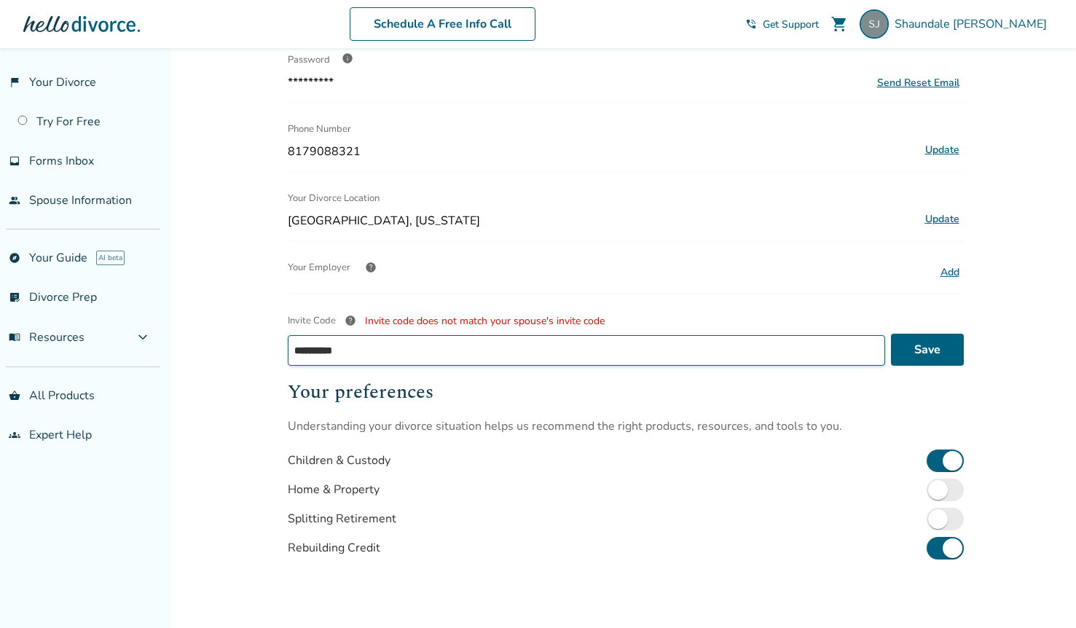
click at [351, 335] on input "**********" at bounding box center [587, 350] width 598 height 31
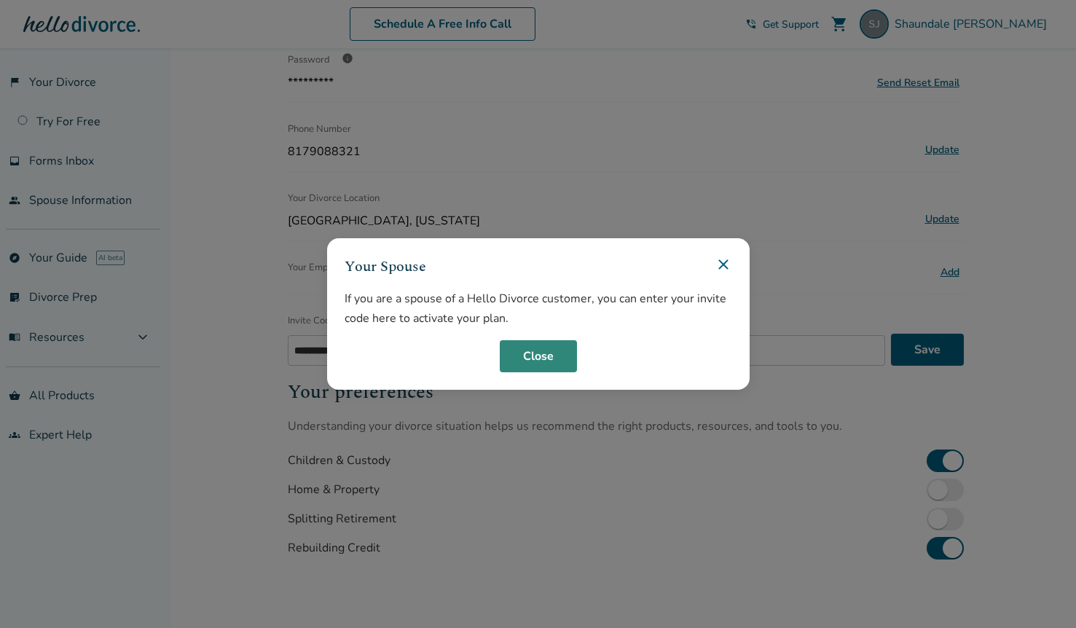
click at [537, 356] on button "Close" at bounding box center [538, 356] width 77 height 32
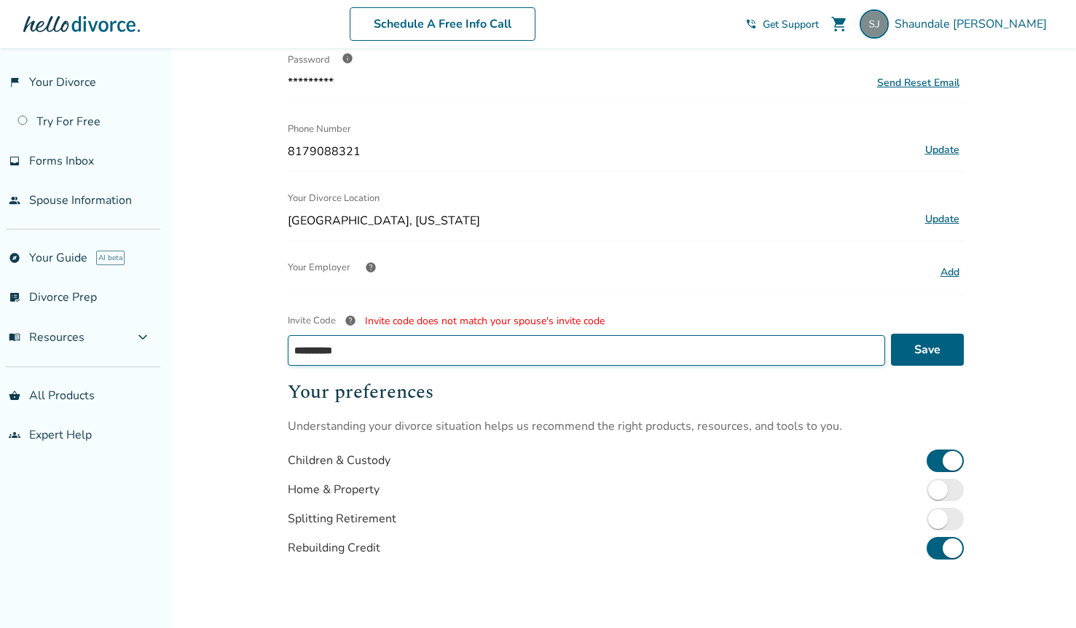
click at [479, 346] on input "**********" at bounding box center [587, 350] width 598 height 31
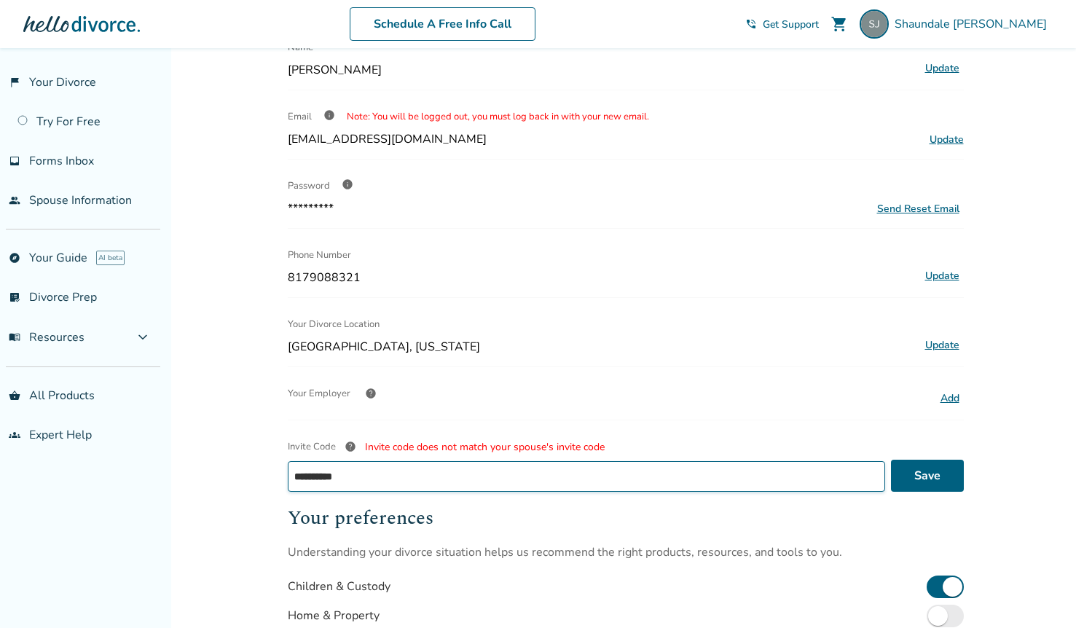
scroll to position [83, 0]
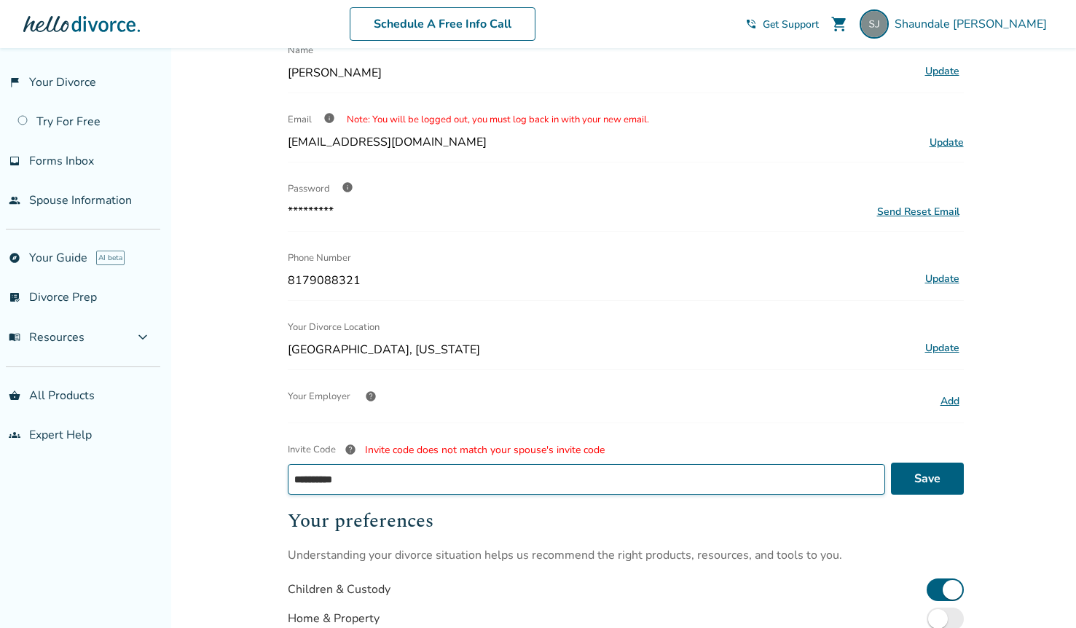
click at [363, 478] on input "**********" at bounding box center [587, 479] width 598 height 31
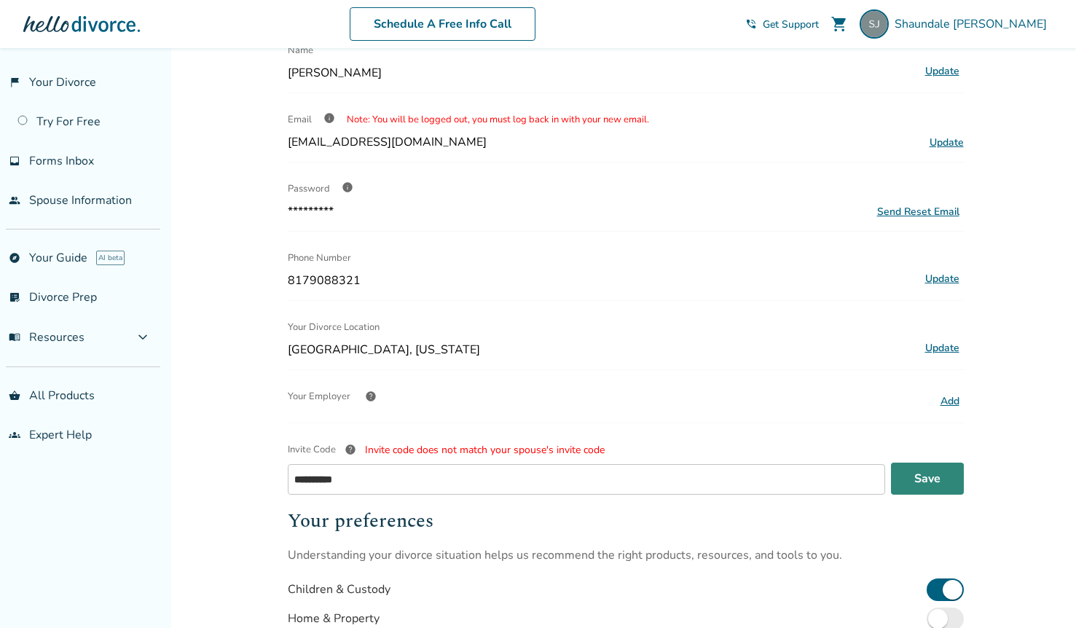
click at [921, 477] on button "Save" at bounding box center [927, 479] width 73 height 32
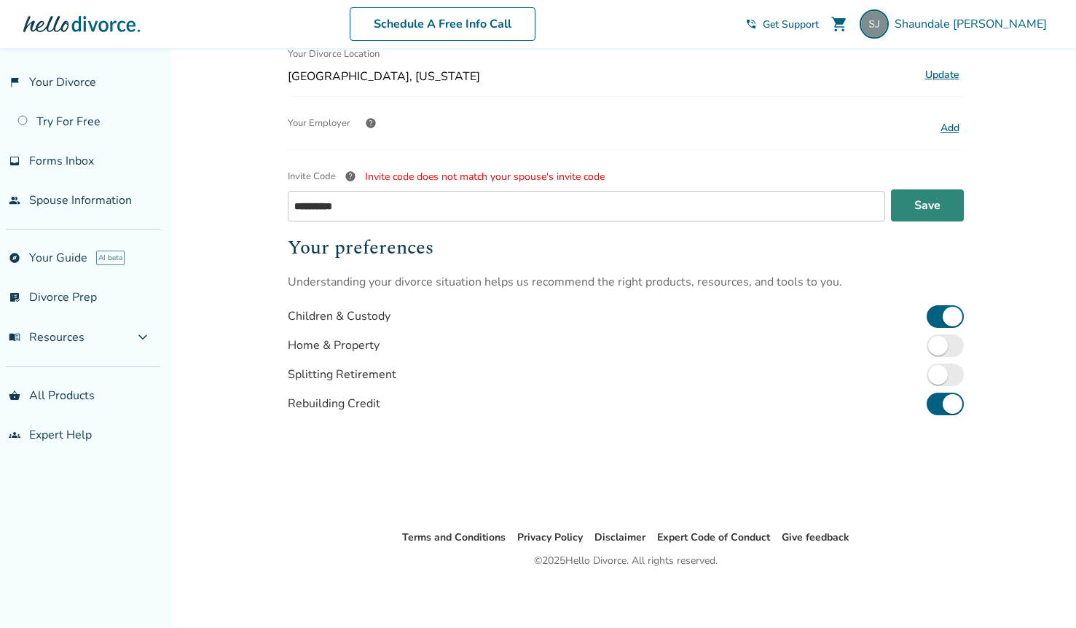
scroll to position [356, 0]
click at [943, 209] on button "Save" at bounding box center [927, 205] width 73 height 32
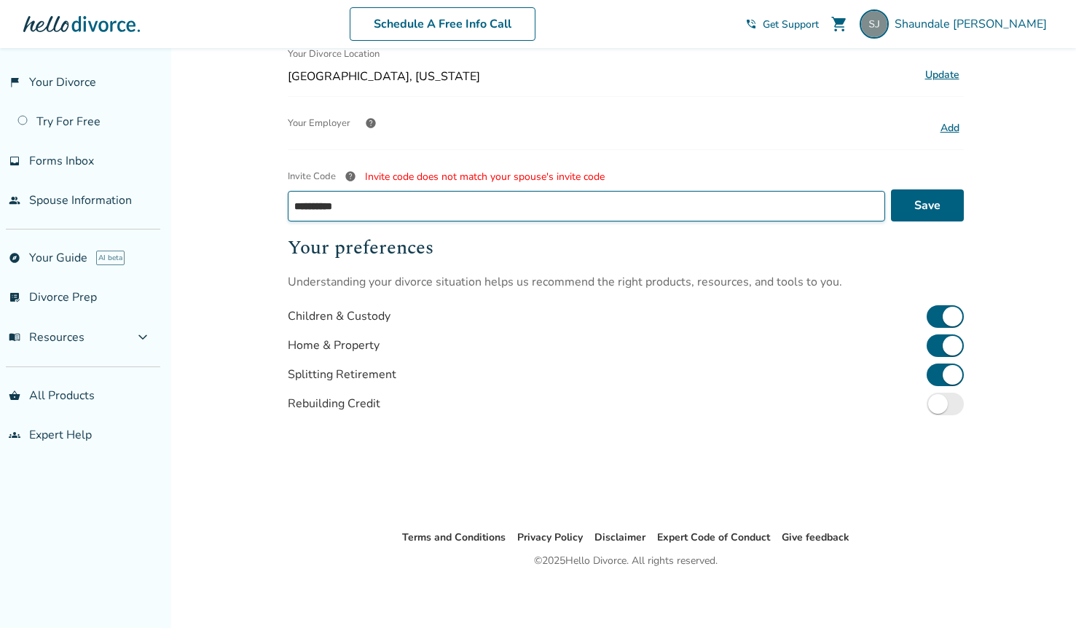
drag, startPoint x: 558, startPoint y: 208, endPoint x: 273, endPoint y: 211, distance: 285.7
click at [273, 211] on div "**********" at bounding box center [538, 161] width 1076 height 939
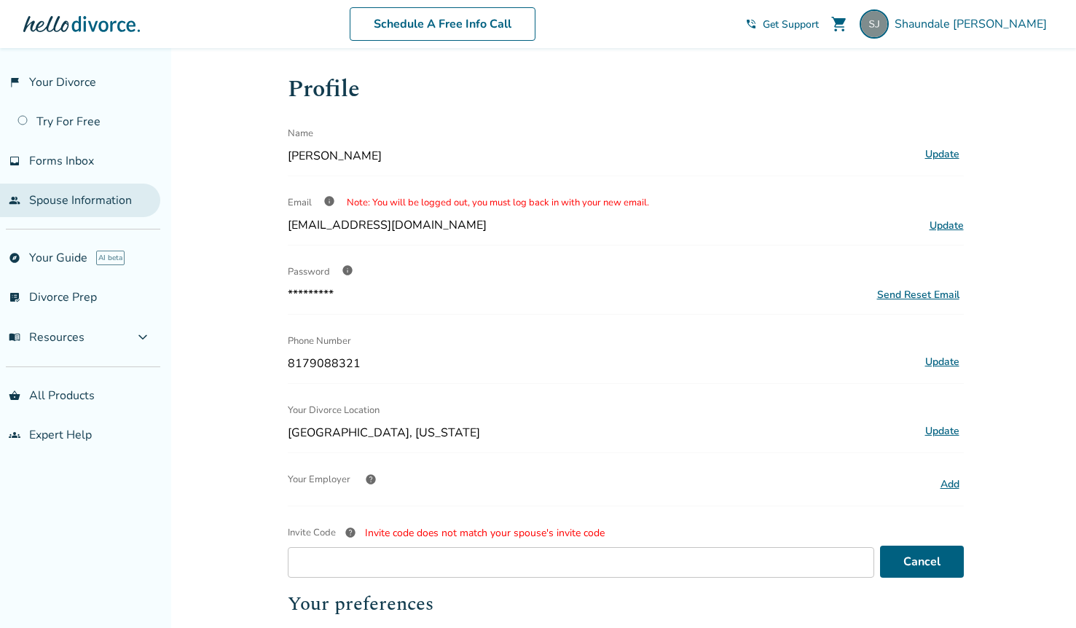
click at [75, 194] on link "people Spouse Information" at bounding box center [80, 201] width 160 height 34
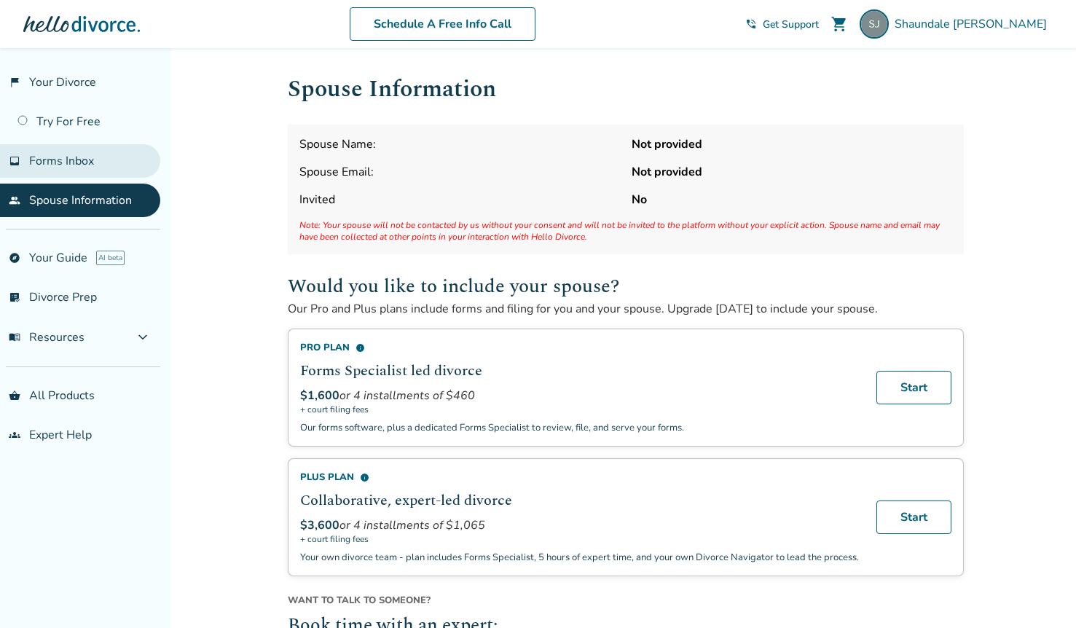
click at [85, 160] on span "Forms Inbox" at bounding box center [61, 161] width 65 height 16
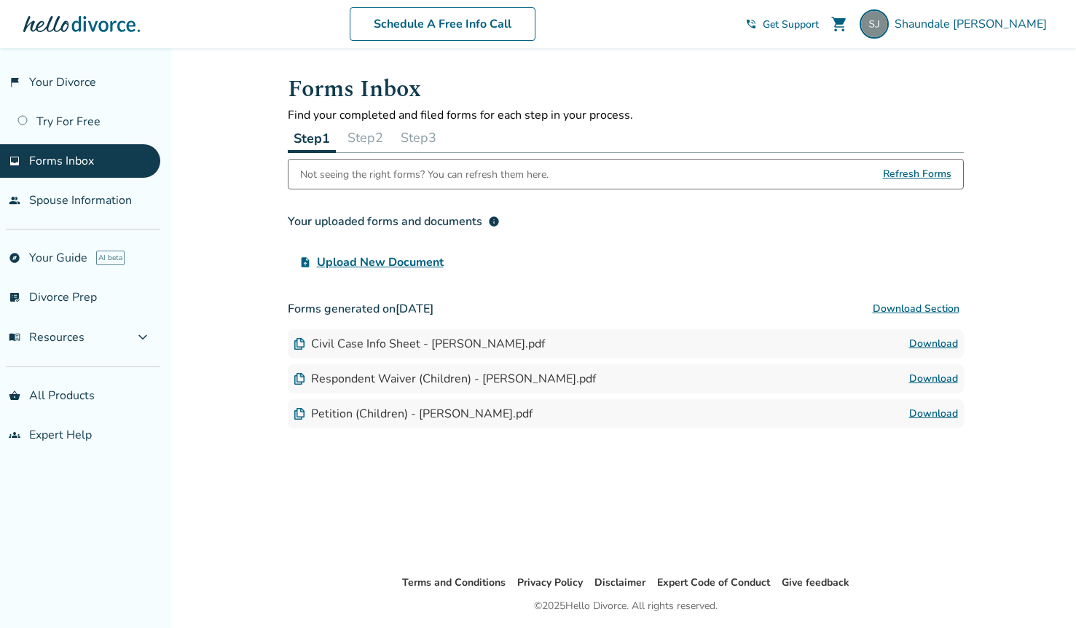
click at [911, 171] on span "Refresh Forms" at bounding box center [917, 174] width 68 height 29
click at [622, 503] on div "Forms Inbox Find your completed and filed forms for each step in your process. …" at bounding box center [626, 311] width 700 height 526
click at [955, 27] on span "Shaundale Johnson" at bounding box center [974, 24] width 158 height 16
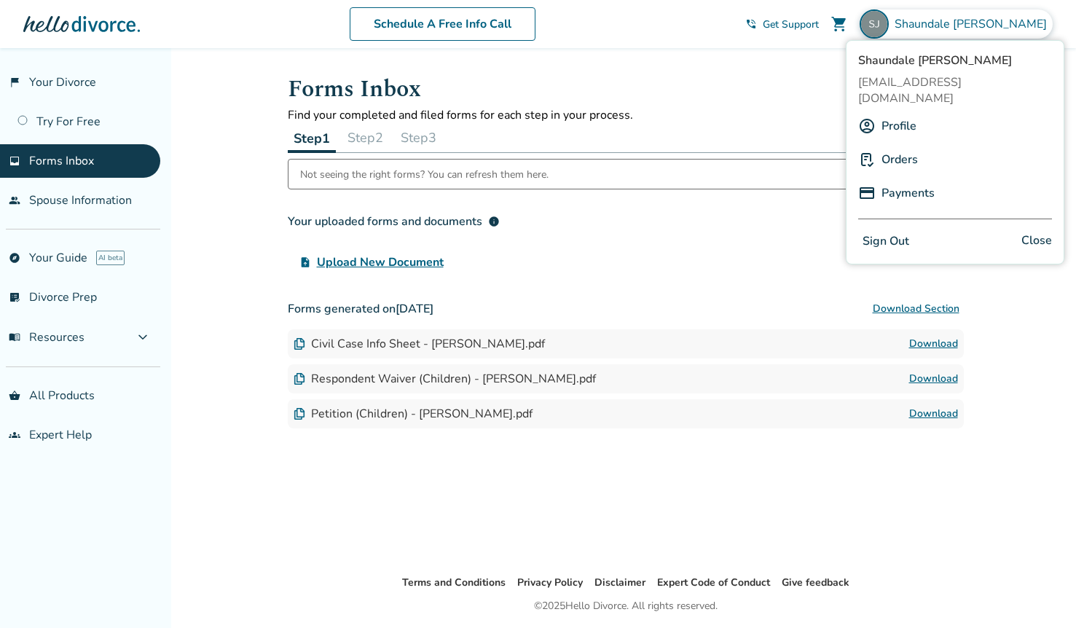
click at [918, 146] on div "Orders" at bounding box center [955, 160] width 194 height 28
click at [912, 146] on link "Orders" at bounding box center [900, 160] width 36 height 28
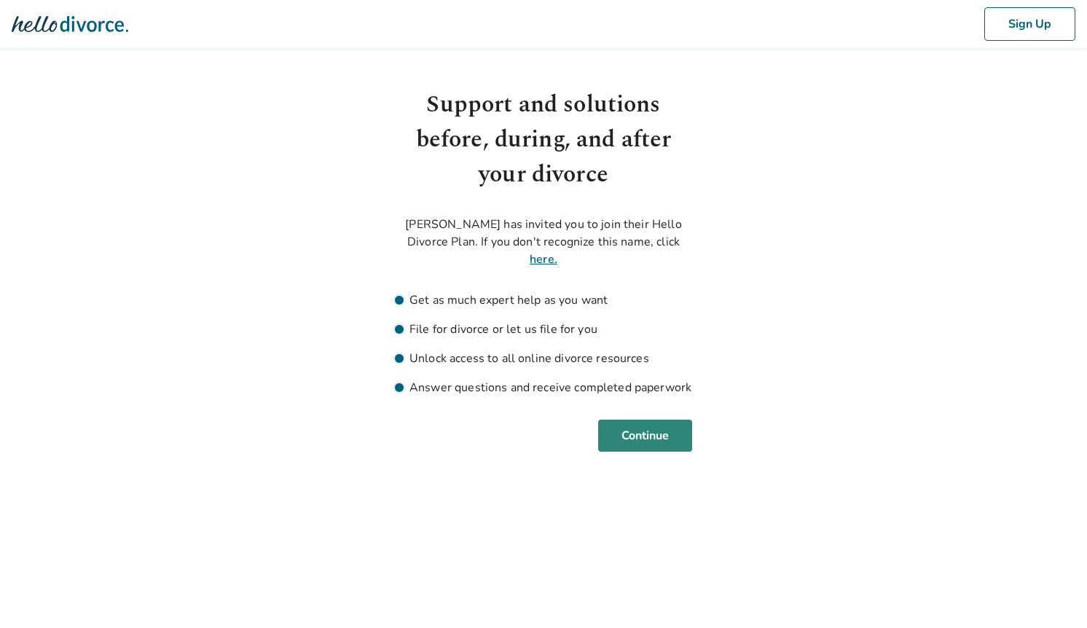
click at [636, 436] on button "Continue" at bounding box center [645, 436] width 94 height 32
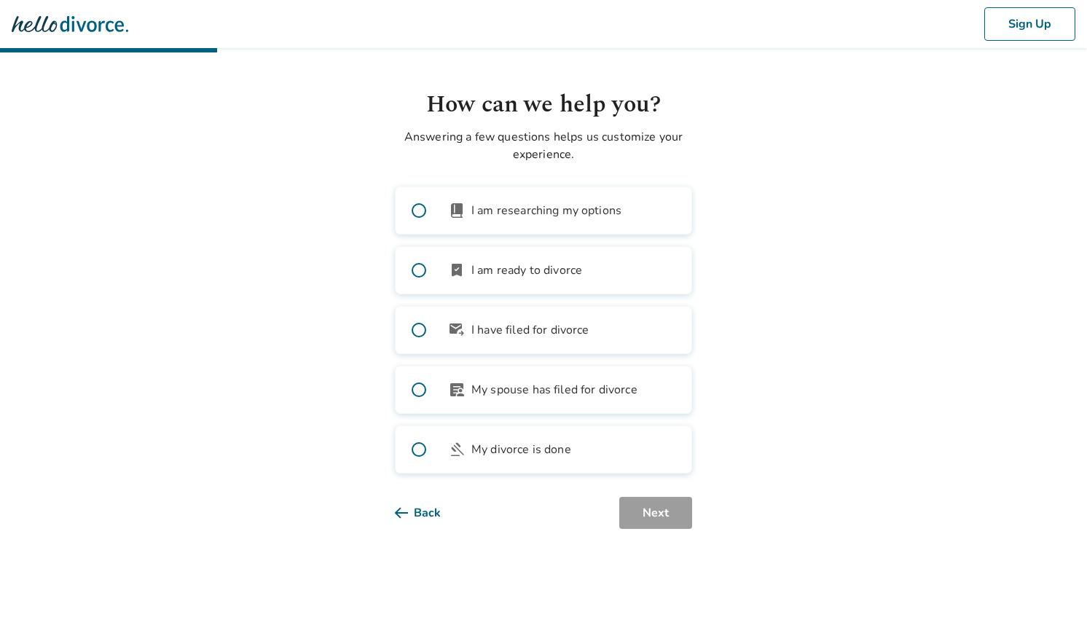
click at [544, 270] on span "I am ready to divorce" at bounding box center [526, 270] width 111 height 17
click at [641, 512] on button "Next" at bounding box center [655, 513] width 73 height 32
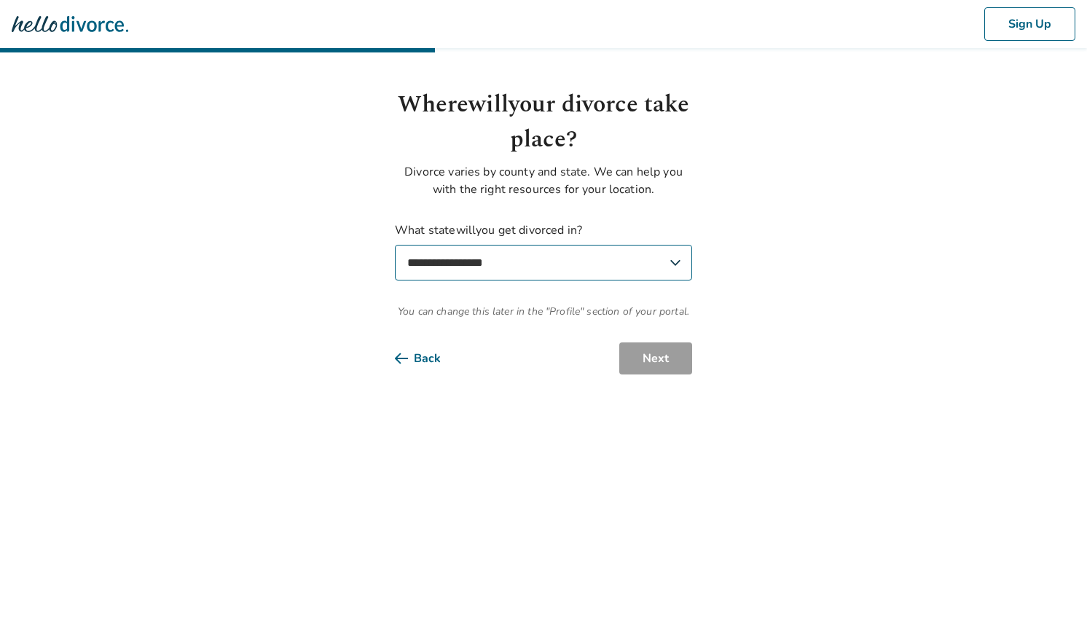
click at [612, 266] on select "**********" at bounding box center [543, 263] width 297 height 36
select select "**"
click at [395, 245] on select "**********" at bounding box center [543, 263] width 297 height 36
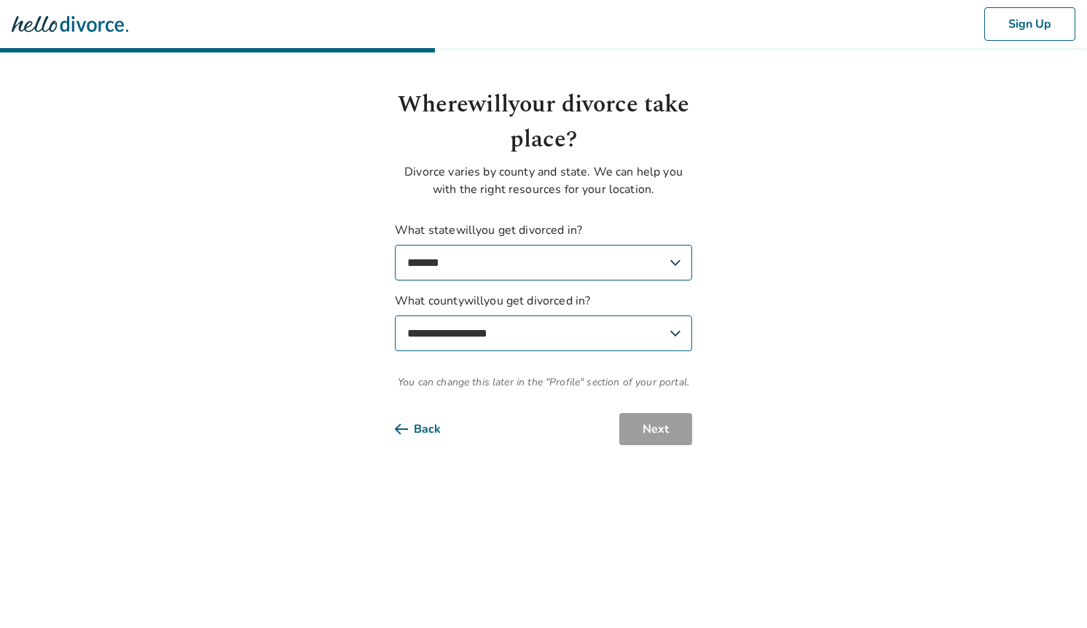
click at [678, 335] on select "**********" at bounding box center [543, 334] width 297 height 36
select select "*******"
click at [395, 316] on select "**********" at bounding box center [543, 334] width 297 height 36
click at [670, 433] on button "Next" at bounding box center [655, 429] width 73 height 32
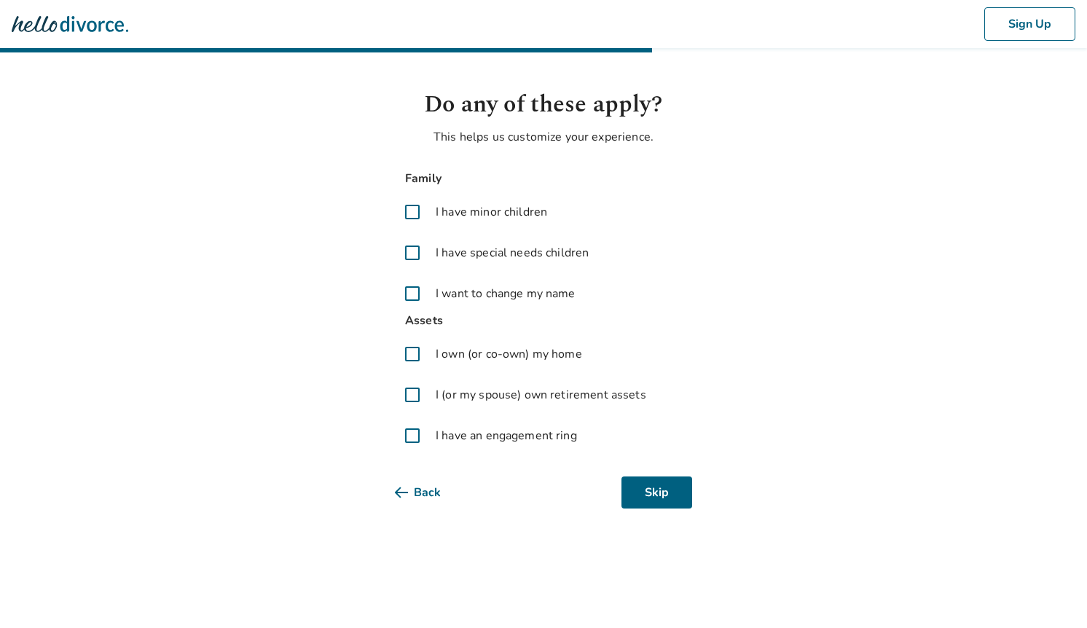
click at [413, 210] on span at bounding box center [412, 212] width 35 height 35
click at [416, 397] on span at bounding box center [412, 394] width 35 height 35
click at [410, 356] on span at bounding box center [412, 354] width 35 height 35
click at [648, 487] on button "Next" at bounding box center [655, 493] width 73 height 32
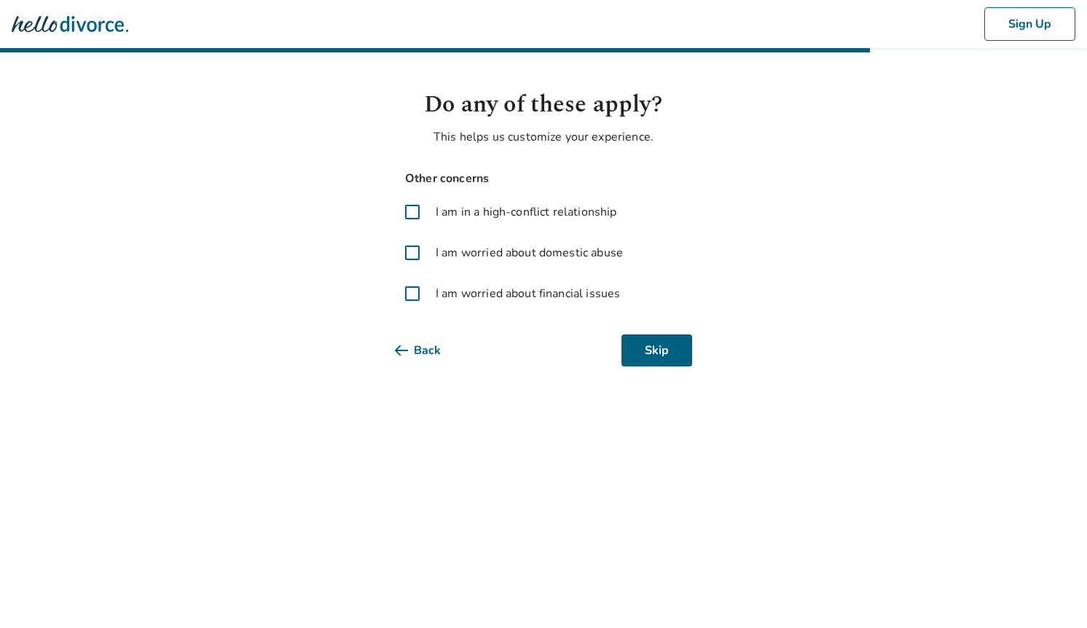
click at [412, 296] on span at bounding box center [412, 293] width 35 height 35
click at [412, 254] on span at bounding box center [412, 252] width 35 height 35
click at [651, 343] on button "Next" at bounding box center [655, 350] width 73 height 32
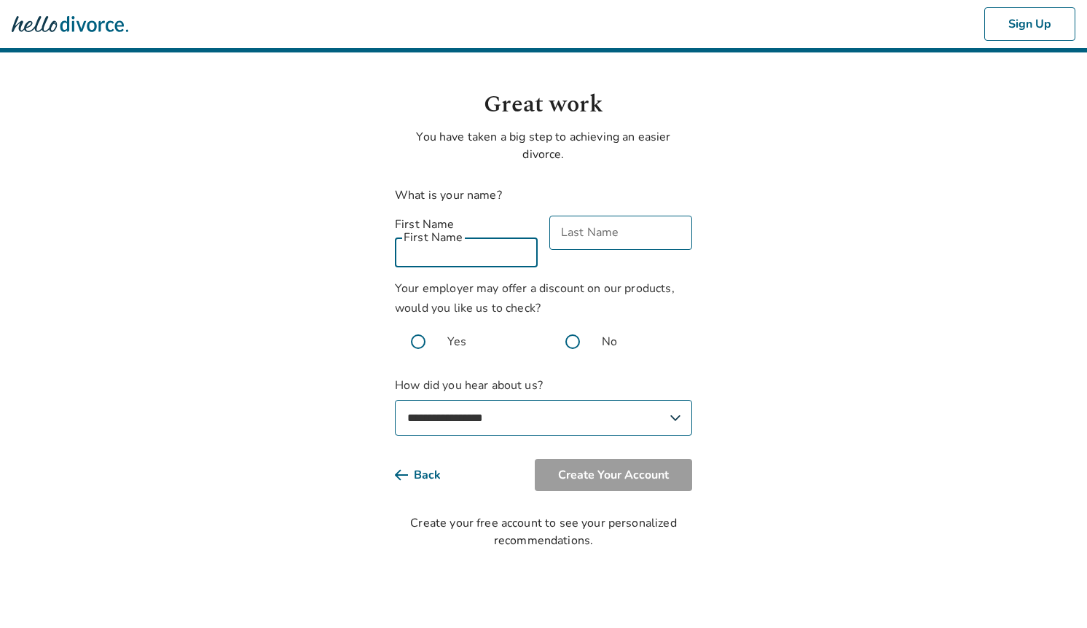
click at [506, 235] on input "First Name" at bounding box center [466, 250] width 143 height 34
drag, startPoint x: 469, startPoint y: 231, endPoint x: 549, endPoint y: 237, distance: 80.4
click at [549, 237] on div "**********" at bounding box center [543, 242] width 297 height 52
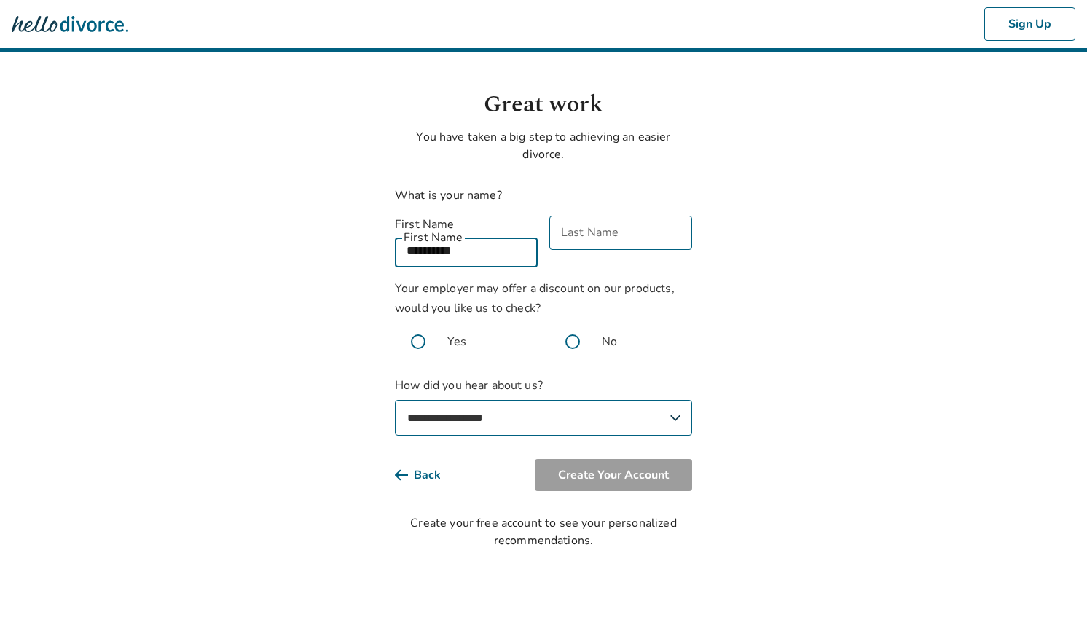
type input "*********"
click at [611, 239] on input "Last Name" at bounding box center [620, 233] width 143 height 34
type input "*******"
click at [575, 321] on span at bounding box center [572, 341] width 47 height 47
click at [568, 400] on select "**********" at bounding box center [543, 418] width 297 height 36
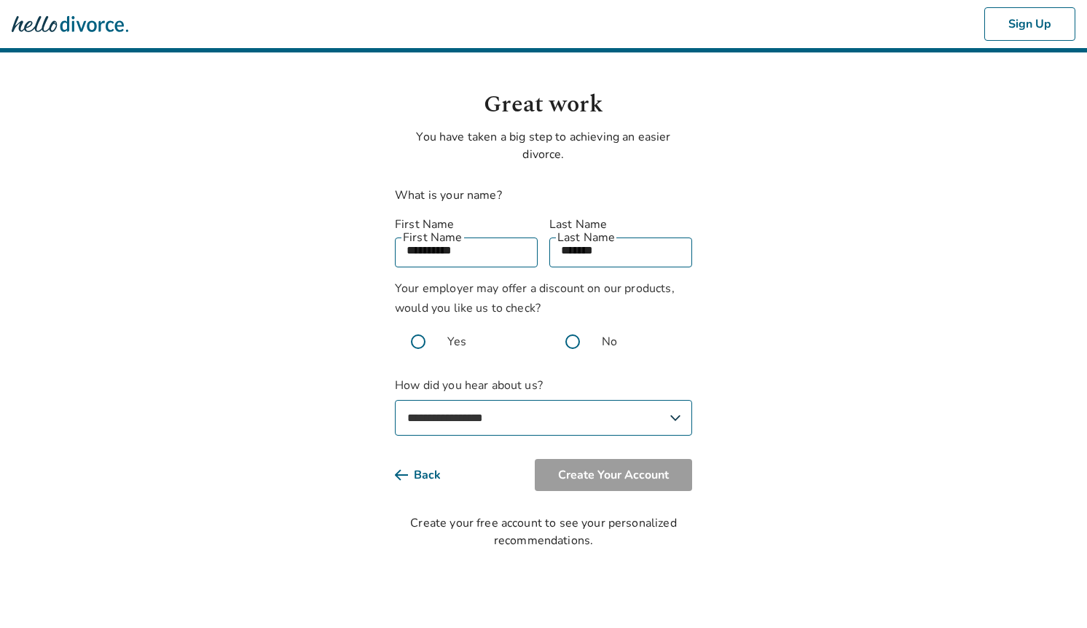
select select "**********"
click at [395, 400] on select "**********" at bounding box center [543, 418] width 297 height 36
click at [788, 356] on body "**********" at bounding box center [543, 274] width 1087 height 549
